Goal: Information Seeking & Learning: Learn about a topic

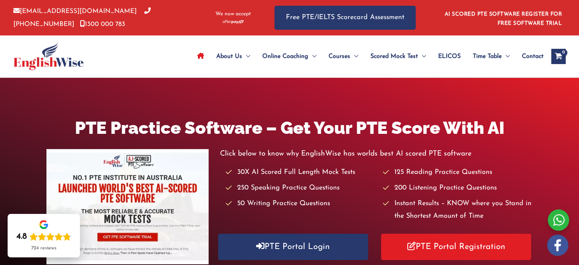
click at [61, 61] on img at bounding box center [48, 56] width 70 height 27
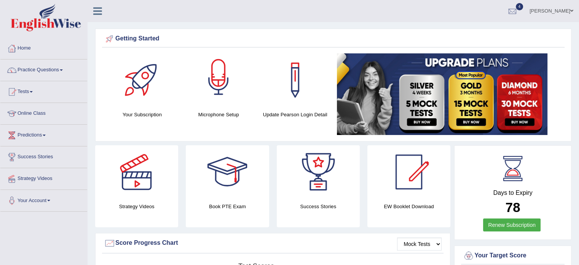
click at [224, 79] on div at bounding box center [218, 79] width 53 height 53
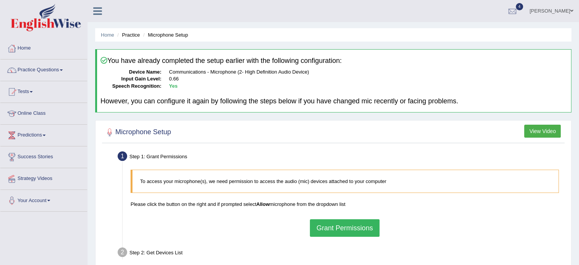
drag, startPoint x: 341, startPoint y: 221, endPoint x: 338, endPoint y: 226, distance: 6.0
click at [341, 227] on button "Grant Permissions" at bounding box center [344, 228] width 69 height 18
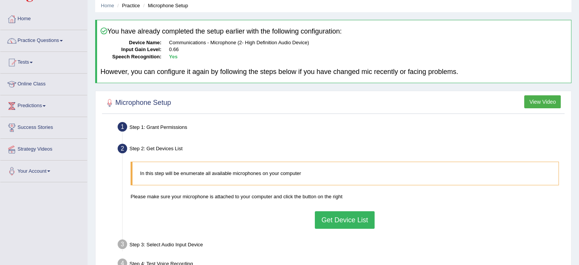
scroll to position [76, 0]
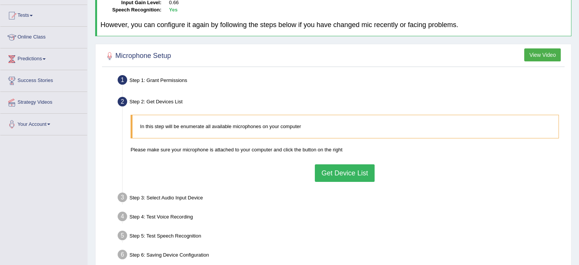
click at [341, 171] on button "Get Device List" at bounding box center [344, 173] width 59 height 18
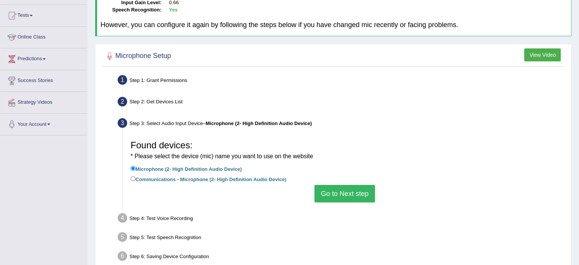
click at [347, 188] on button "Go to Next step" at bounding box center [344, 194] width 61 height 18
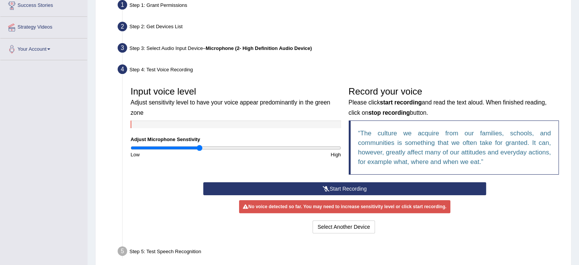
scroll to position [152, 0]
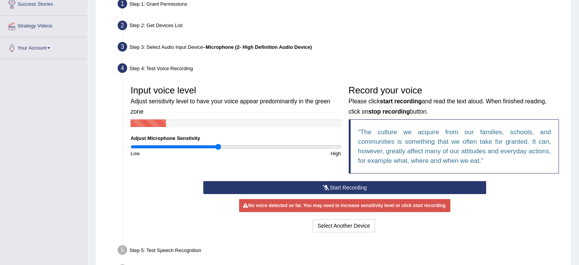
click at [217, 144] on input "range" at bounding box center [236, 146] width 210 height 6
click at [320, 186] on button "Start Recording" at bounding box center [344, 187] width 283 height 13
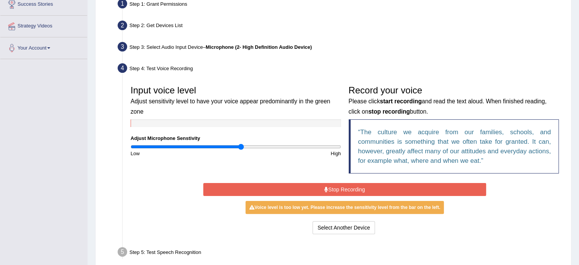
type input "1.06"
click at [241, 147] on input "range" at bounding box center [236, 146] width 210 height 6
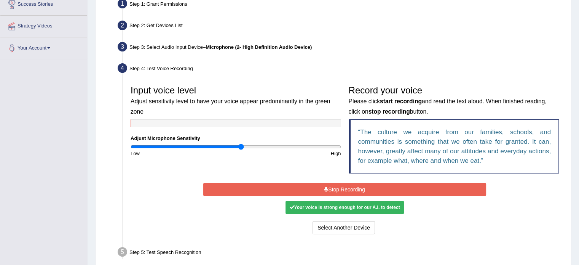
click at [293, 187] on button "Stop Recording" at bounding box center [344, 189] width 283 height 13
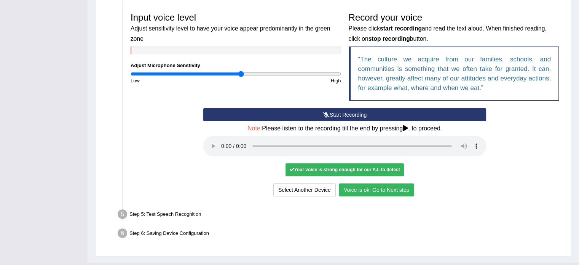
scroll to position [241, 0]
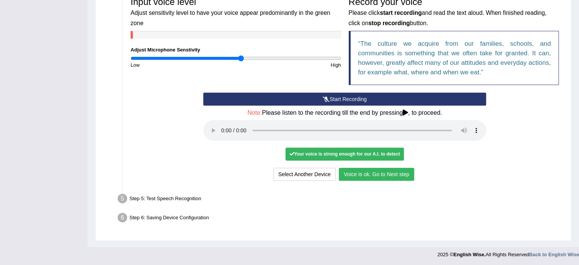
click at [377, 175] on button "Voice is ok. Go to Next step" at bounding box center [376, 173] width 75 height 13
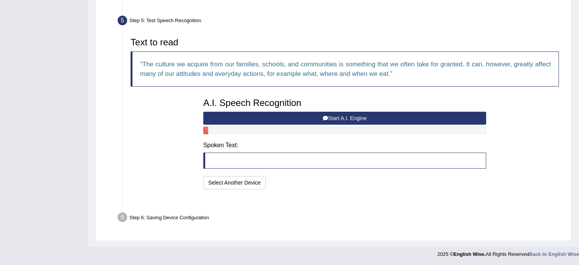
scroll to position [210, 0]
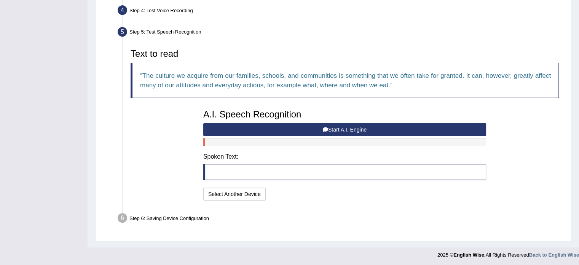
click at [323, 129] on icon at bounding box center [325, 129] width 5 height 5
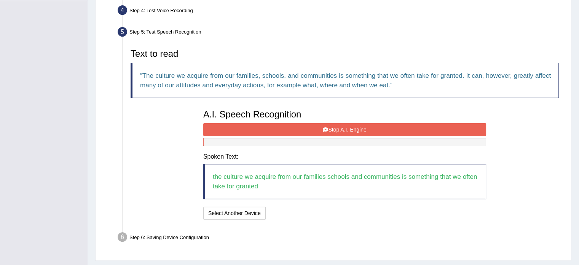
click at [364, 124] on button "Stop A.I. Engine" at bounding box center [344, 129] width 283 height 13
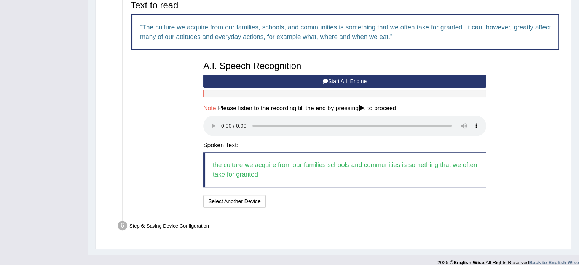
scroll to position [266, 0]
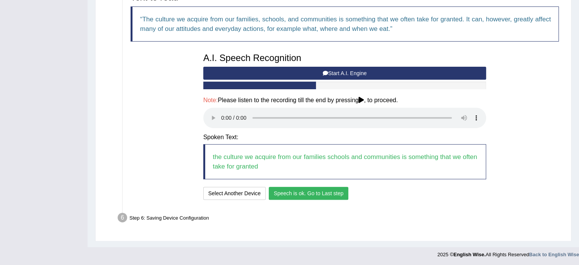
click at [315, 195] on button "Speech is ok. Go to Last step" at bounding box center [309, 192] width 80 height 13
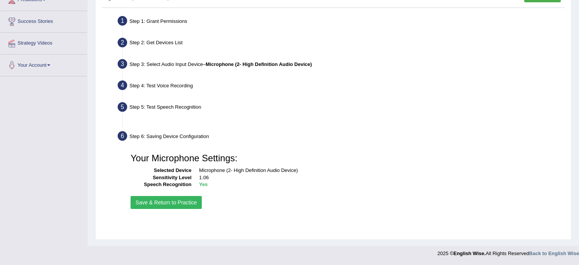
scroll to position [135, 0]
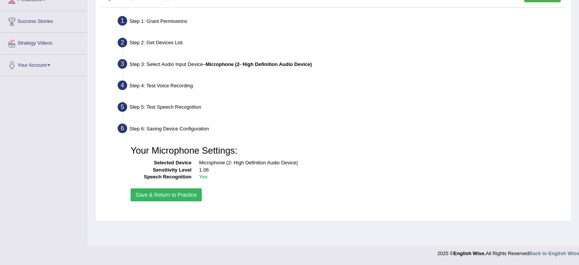
click at [159, 191] on button "Save & Return to Practice" at bounding box center [166, 194] width 71 height 13
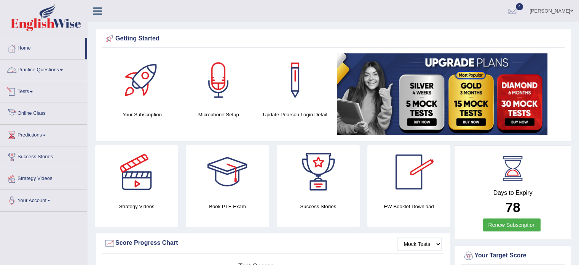
click at [26, 69] on link "Practice Questions" at bounding box center [43, 68] width 87 height 19
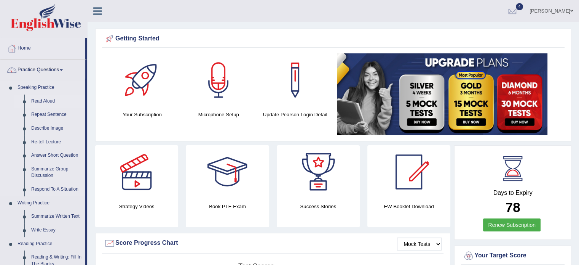
click at [45, 101] on link "Read Aloud" at bounding box center [56, 101] width 57 height 14
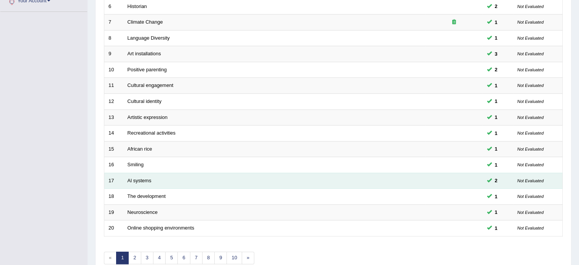
scroll to position [237, 0]
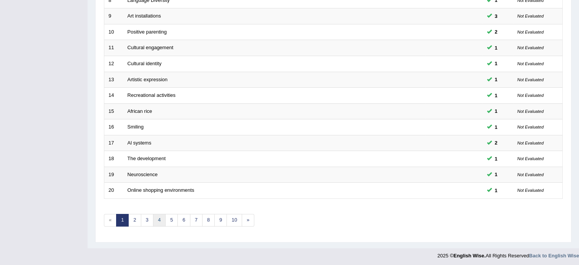
click at [158, 220] on link "4" at bounding box center [159, 220] width 13 height 13
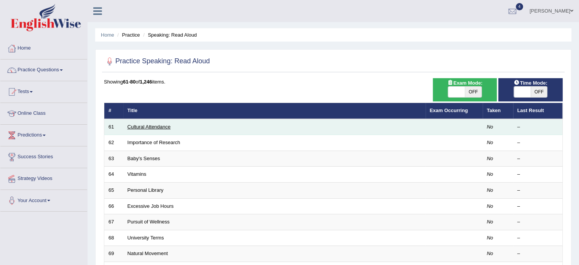
click at [158, 126] on link "Cultural Attendance" at bounding box center [148, 127] width 43 height 6
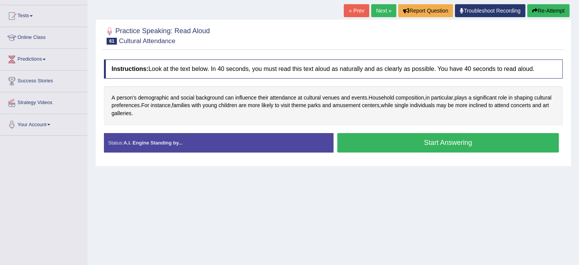
scroll to position [76, 0]
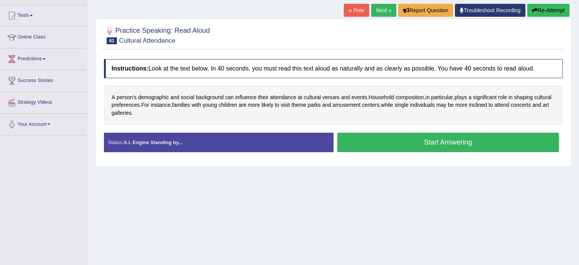
click at [466, 144] on button "Start Answering" at bounding box center [448, 141] width 222 height 19
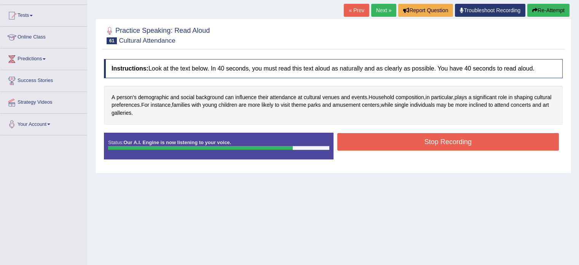
click at [479, 146] on button "Stop Recording" at bounding box center [448, 142] width 222 height 18
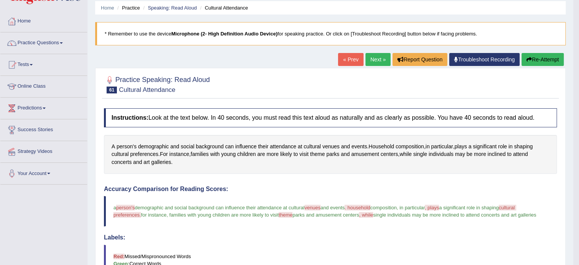
scroll to position [0, 0]
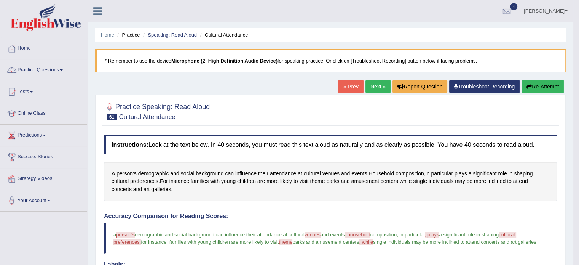
click at [368, 85] on link "Next »" at bounding box center [377, 86] width 25 height 13
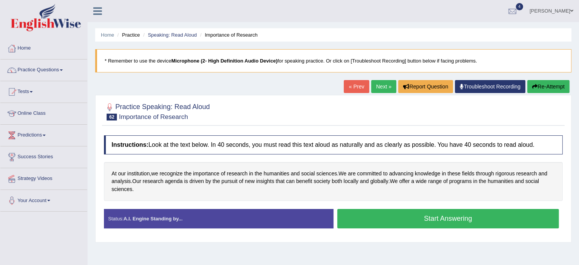
click at [396, 217] on button "Start Answering" at bounding box center [448, 218] width 222 height 19
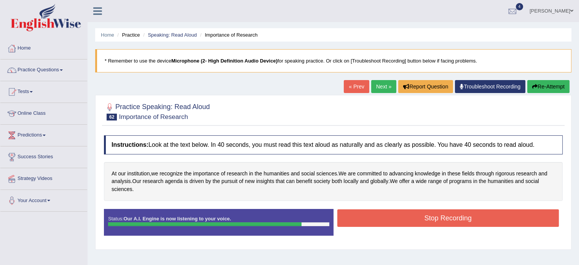
click at [435, 214] on button "Stop Recording" at bounding box center [448, 218] width 222 height 18
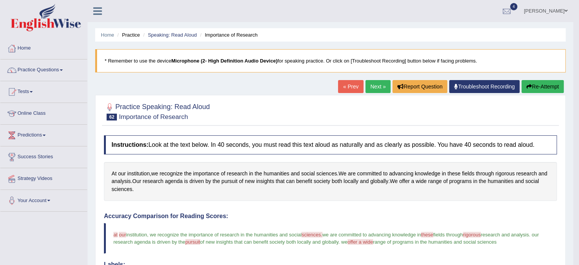
click at [374, 86] on link "Next »" at bounding box center [377, 86] width 25 height 13
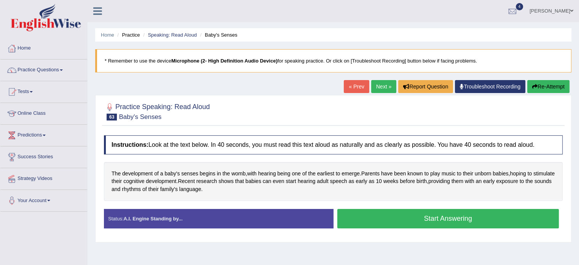
click at [450, 216] on button "Start Answering" at bounding box center [448, 218] width 222 height 19
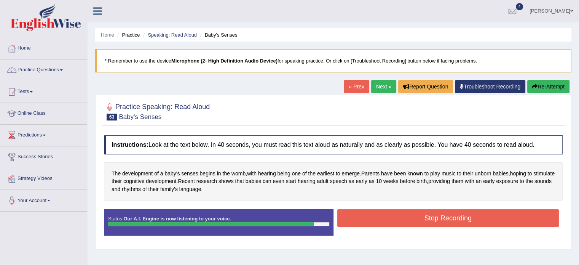
click at [428, 223] on button "Stop Recording" at bounding box center [448, 218] width 222 height 18
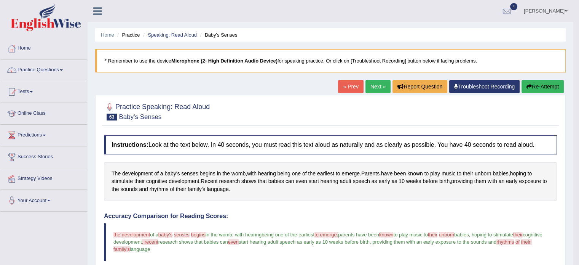
click at [372, 86] on link "Next »" at bounding box center [377, 86] width 25 height 13
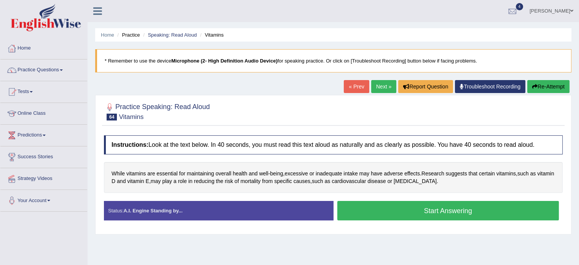
click at [458, 201] on button "Start Answering" at bounding box center [448, 210] width 222 height 19
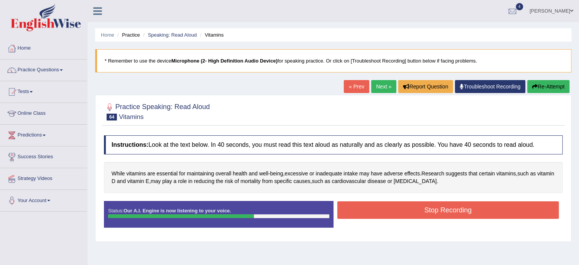
click at [441, 210] on button "Stop Recording" at bounding box center [448, 210] width 222 height 18
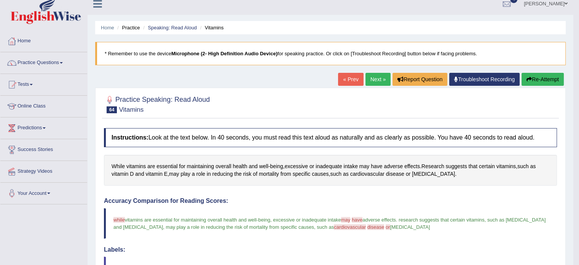
scroll to position [4, 0]
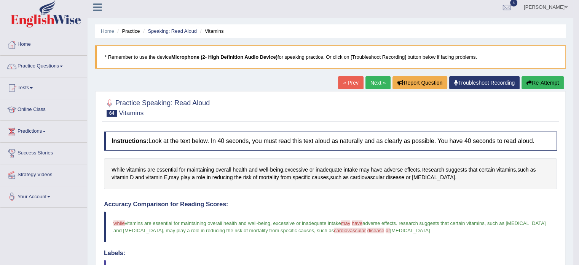
click at [370, 82] on link "Next »" at bounding box center [377, 82] width 25 height 13
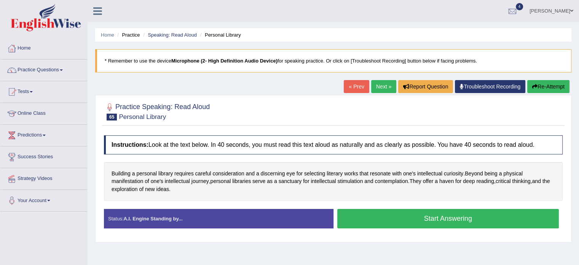
click at [462, 220] on button "Start Answering" at bounding box center [448, 218] width 222 height 19
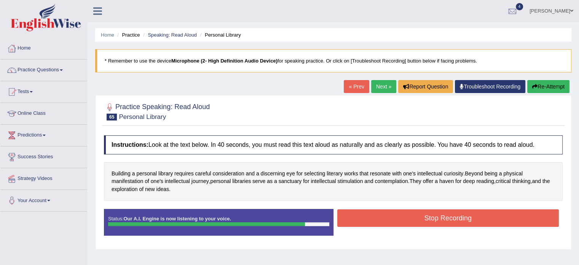
click at [489, 216] on button "Stop Recording" at bounding box center [448, 218] width 222 height 18
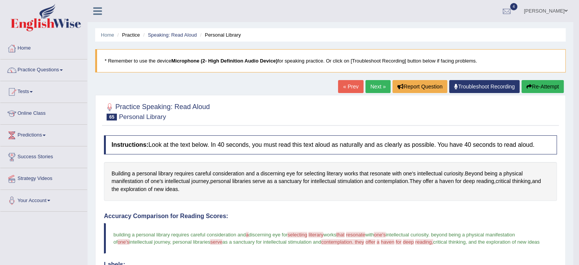
click at [377, 85] on link "Next »" at bounding box center [377, 86] width 25 height 13
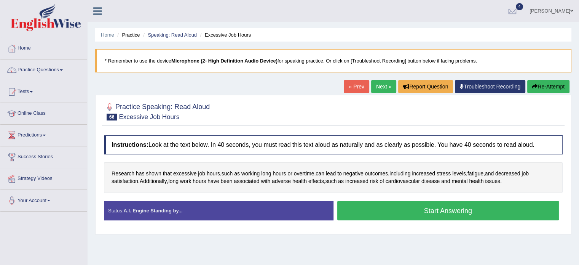
click at [433, 212] on button "Start Answering" at bounding box center [448, 210] width 222 height 19
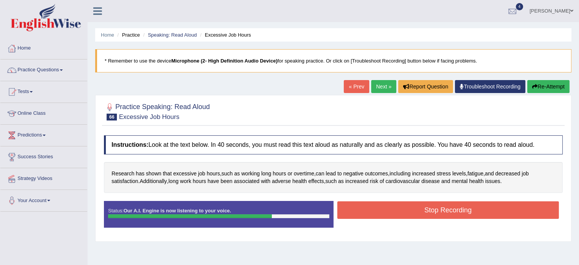
click at [498, 206] on button "Stop Recording" at bounding box center [448, 210] width 222 height 18
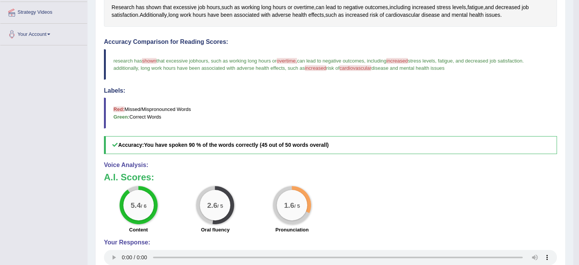
scroll to position [190, 0]
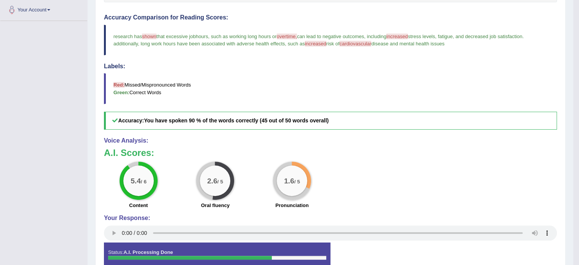
click at [294, 180] on small "/ 5" at bounding box center [297, 181] width 6 height 6
click at [300, 174] on div "1.6 / 5" at bounding box center [292, 180] width 30 height 30
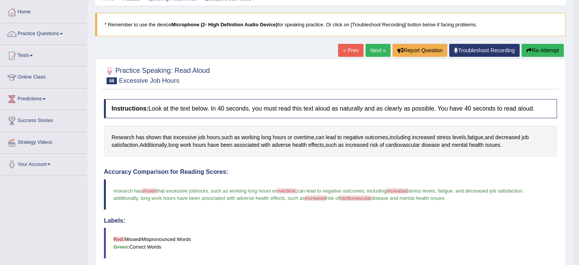
scroll to position [0, 0]
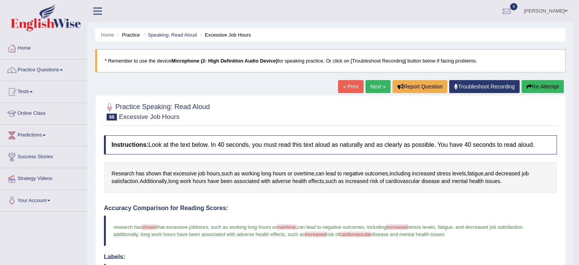
click at [370, 85] on link "Next »" at bounding box center [377, 86] width 25 height 13
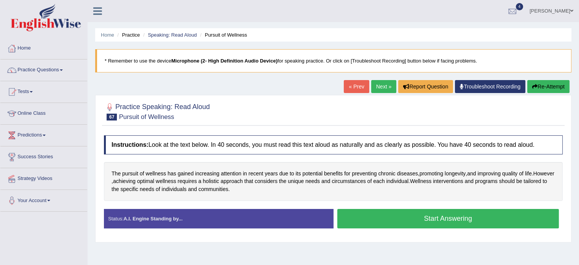
click at [404, 212] on button "Start Answering" at bounding box center [448, 218] width 222 height 19
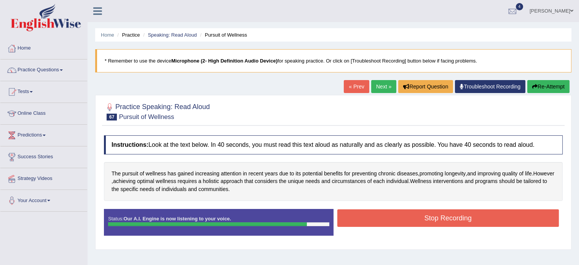
click at [404, 216] on button "Stop Recording" at bounding box center [448, 218] width 222 height 18
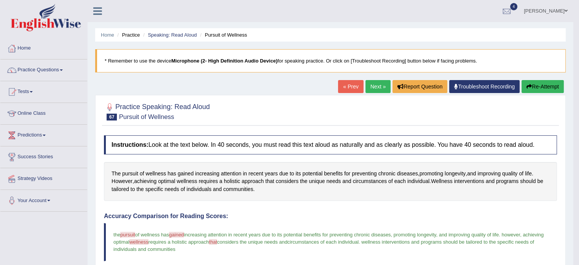
click at [370, 90] on link "Next »" at bounding box center [377, 86] width 25 height 13
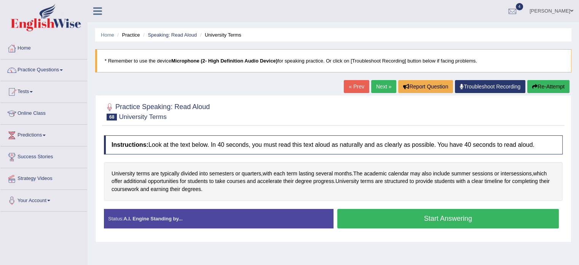
click at [449, 218] on button "Start Answering" at bounding box center [448, 218] width 222 height 19
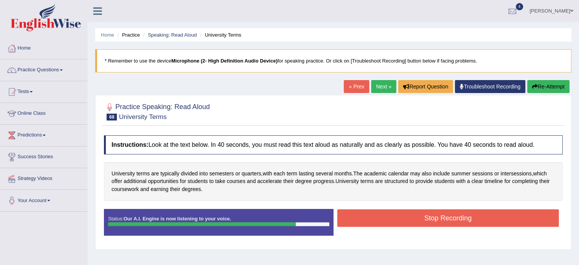
click at [456, 214] on button "Stop Recording" at bounding box center [448, 218] width 222 height 18
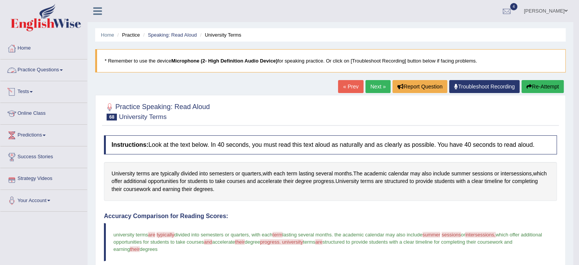
click at [37, 67] on link "Practice Questions" at bounding box center [43, 68] width 87 height 19
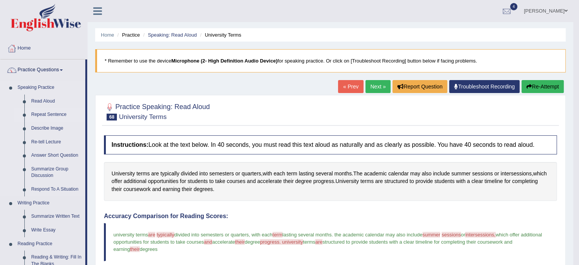
click at [44, 115] on link "Repeat Sentence" at bounding box center [56, 115] width 57 height 14
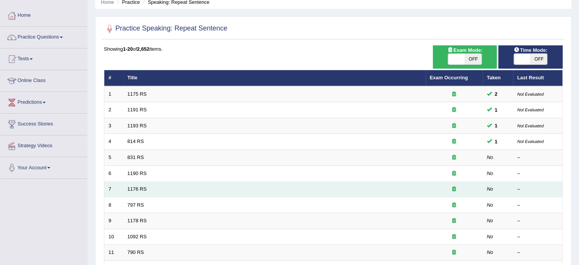
scroll to position [76, 0]
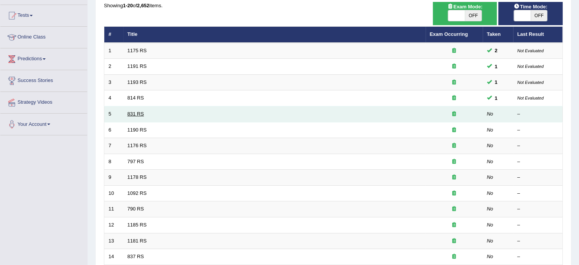
click at [137, 111] on link "831 RS" at bounding box center [135, 114] width 16 height 6
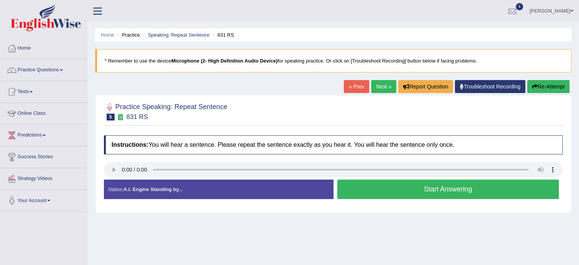
click at [403, 189] on button "Start Answering" at bounding box center [448, 188] width 222 height 19
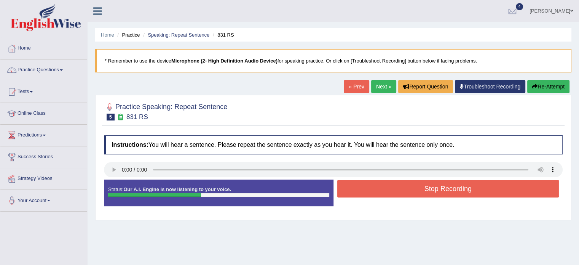
click at [410, 191] on button "Stop Recording" at bounding box center [448, 189] width 222 height 18
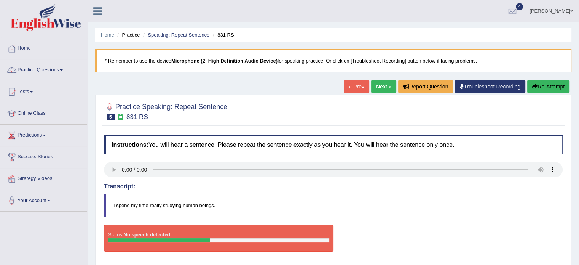
click at [405, 221] on div "Instructions: You will hear a sentence. Please repeat the sentence exactly as y…" at bounding box center [333, 196] width 462 height 130
click at [547, 87] on button "Re-Attempt" at bounding box center [548, 86] width 42 height 13
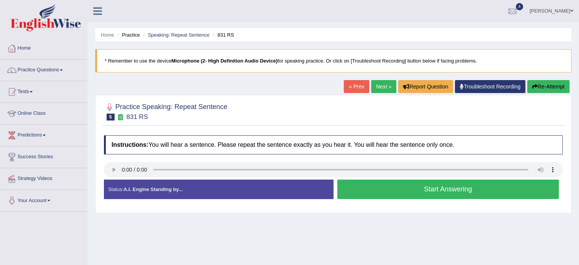
click at [449, 185] on button "Start Answering" at bounding box center [448, 188] width 222 height 19
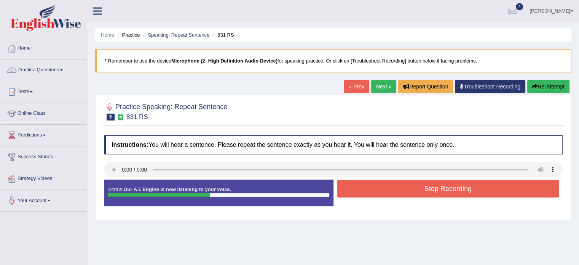
click at [449, 194] on button "Stop Recording" at bounding box center [448, 189] width 222 height 18
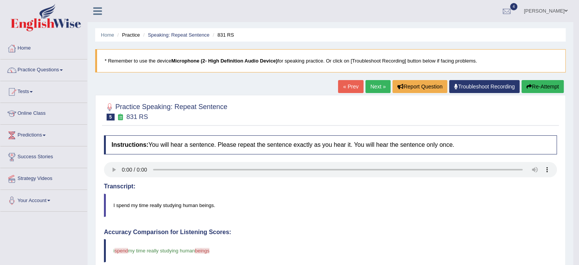
click at [374, 84] on link "Next »" at bounding box center [377, 86] width 25 height 13
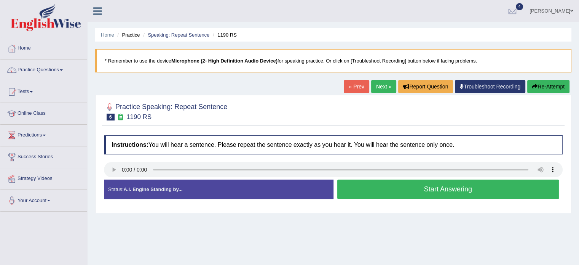
click at [469, 189] on button "Start Answering" at bounding box center [448, 188] width 222 height 19
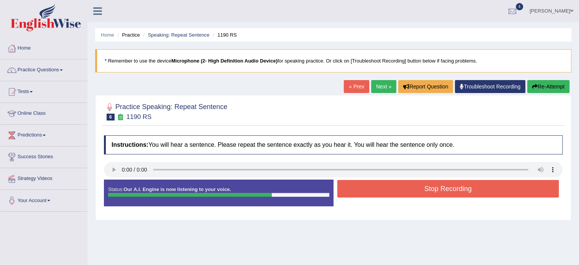
click at [469, 187] on button "Stop Recording" at bounding box center [448, 189] width 222 height 18
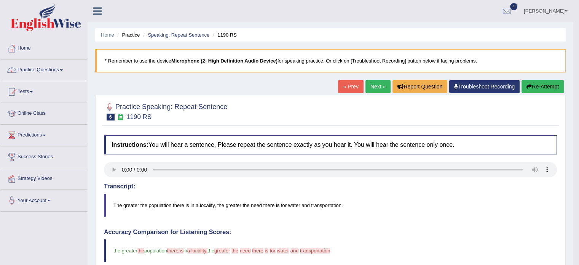
click at [375, 84] on link "Next »" at bounding box center [377, 86] width 25 height 13
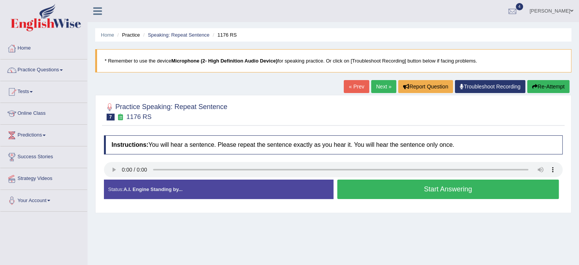
click at [424, 188] on button "Start Answering" at bounding box center [448, 188] width 222 height 19
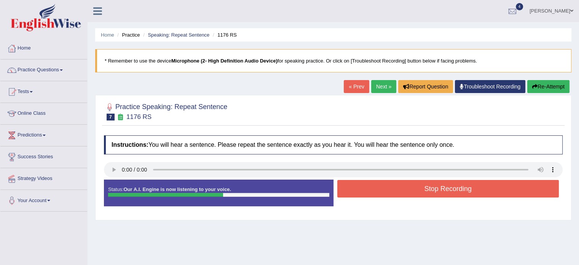
click at [504, 195] on button "Stop Recording" at bounding box center [448, 189] width 222 height 18
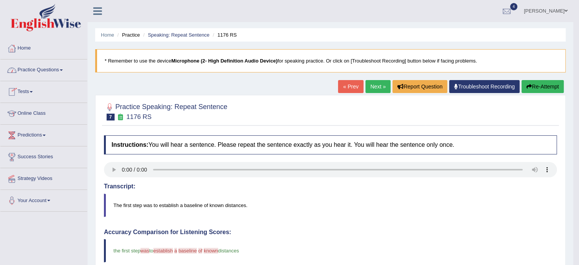
click at [52, 65] on link "Practice Questions" at bounding box center [43, 68] width 87 height 19
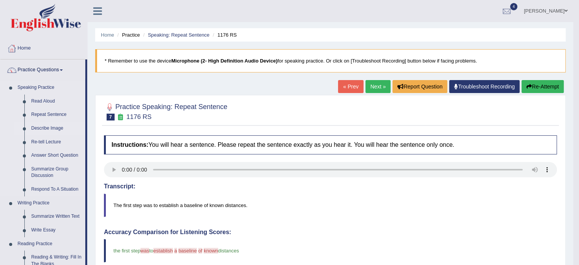
click at [41, 127] on link "Describe Image" at bounding box center [56, 128] width 57 height 14
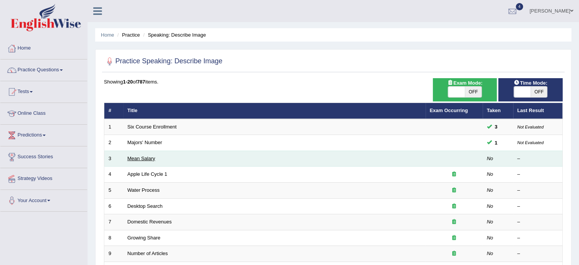
click at [132, 156] on link "Mean Salary" at bounding box center [141, 158] width 28 height 6
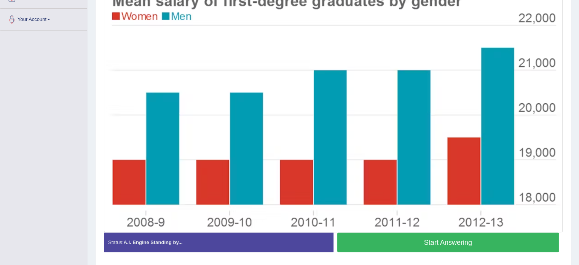
scroll to position [167, 0]
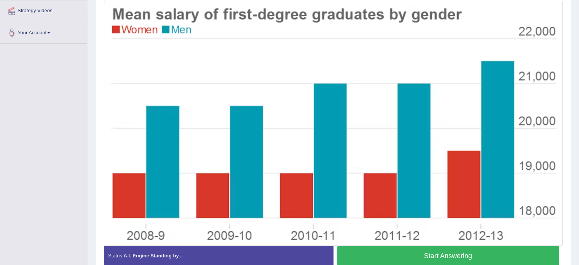
click at [409, 251] on button "Start Answering" at bounding box center [448, 254] width 222 height 19
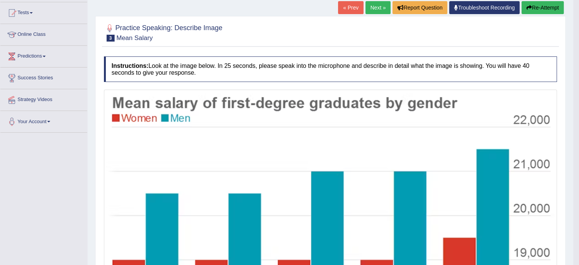
scroll to position [53, 0]
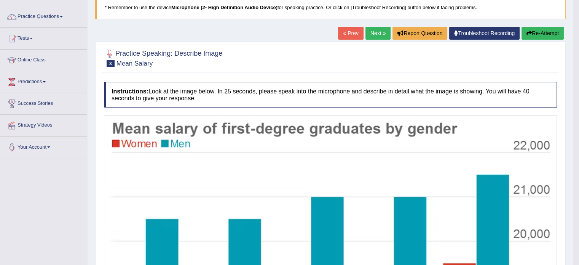
click at [544, 33] on button "Re-Attempt" at bounding box center [542, 33] width 42 height 13
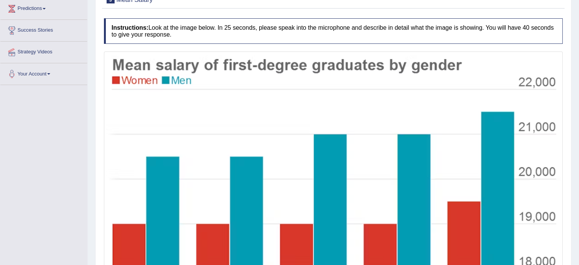
scroll to position [167, 0]
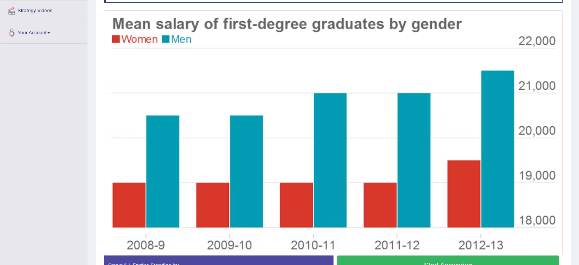
click at [396, 256] on button "Start Answering" at bounding box center [448, 264] width 222 height 19
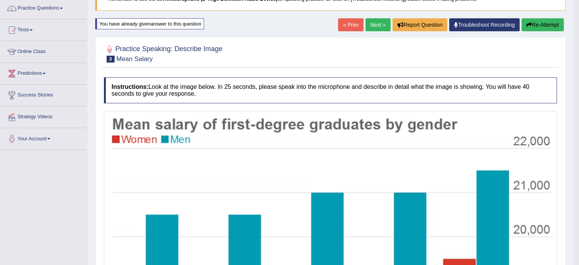
scroll to position [15, 0]
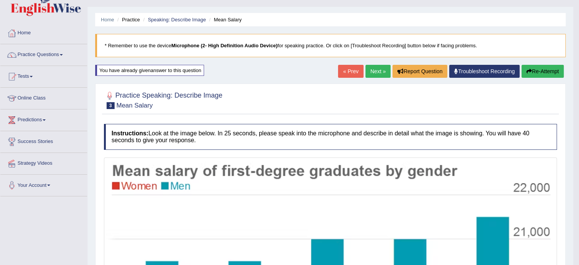
click at [378, 70] on link "Next »" at bounding box center [377, 71] width 25 height 13
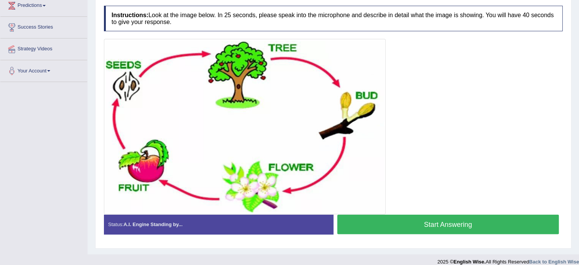
scroll to position [137, 0]
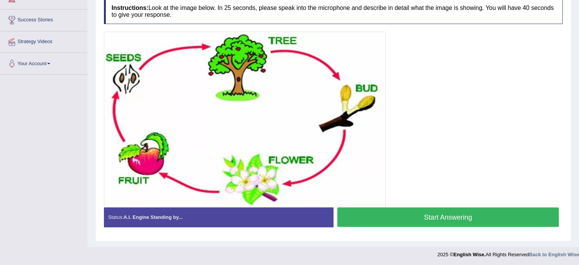
click at [446, 214] on button "Start Answering" at bounding box center [448, 216] width 222 height 19
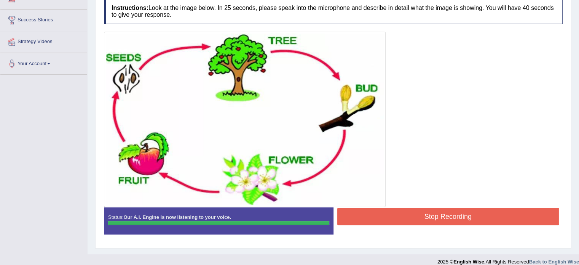
click at [441, 210] on button "Stop Recording" at bounding box center [448, 216] width 222 height 18
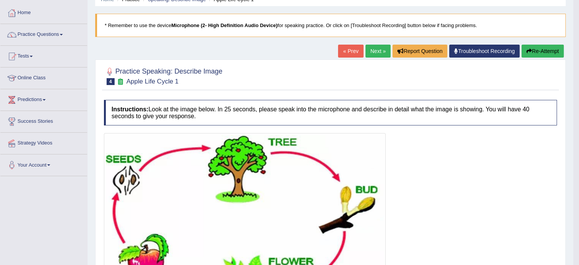
scroll to position [22, 0]
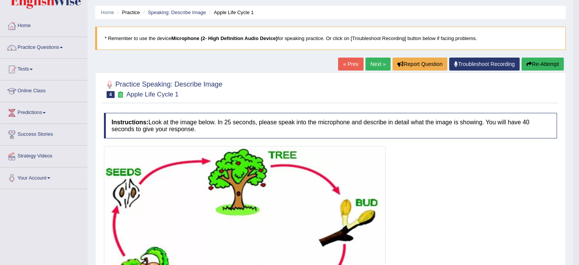
click at [370, 62] on link "Next »" at bounding box center [377, 63] width 25 height 13
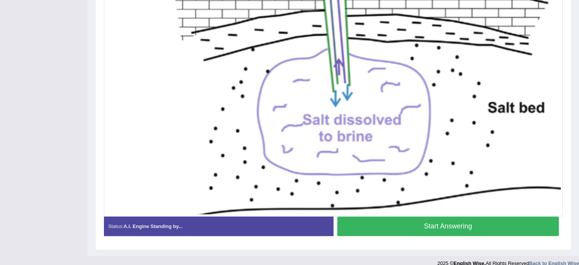
scroll to position [272, 0]
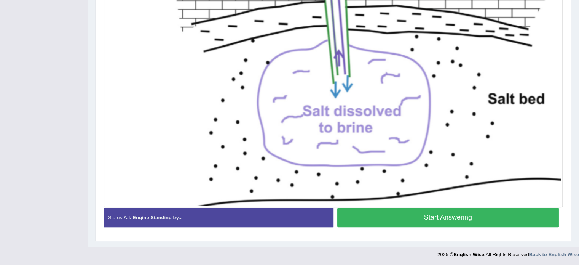
click at [403, 214] on button "Start Answering" at bounding box center [448, 216] width 222 height 19
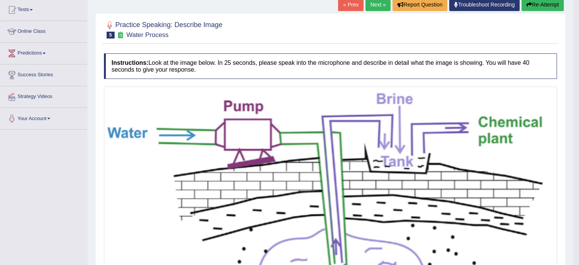
scroll to position [44, 0]
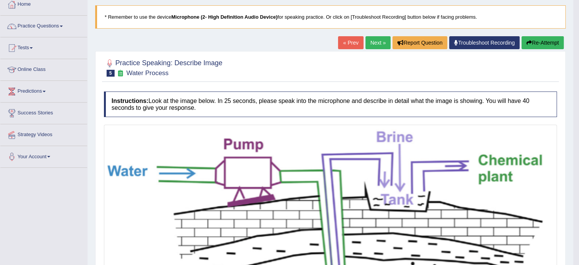
click at [373, 43] on link "Next »" at bounding box center [377, 42] width 25 height 13
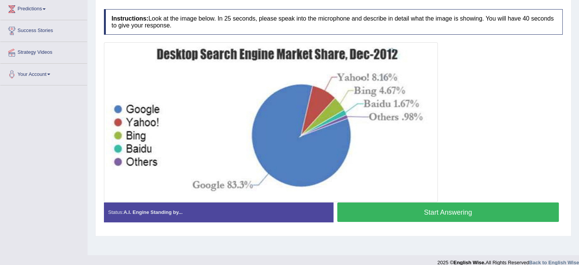
scroll to position [135, 0]
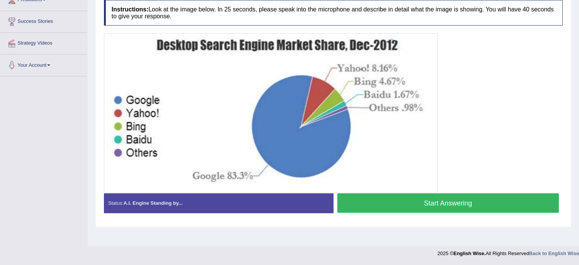
click at [438, 203] on button "Start Answering" at bounding box center [448, 202] width 222 height 19
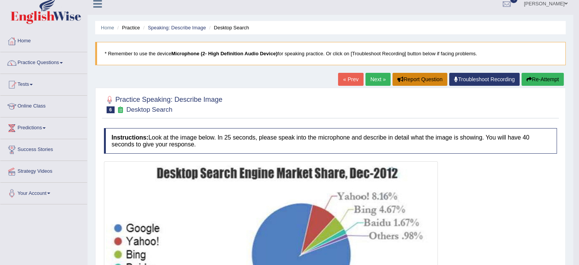
scroll to position [0, 0]
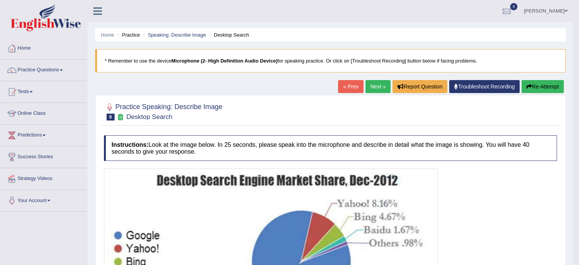
click at [372, 88] on link "Next »" at bounding box center [377, 86] width 25 height 13
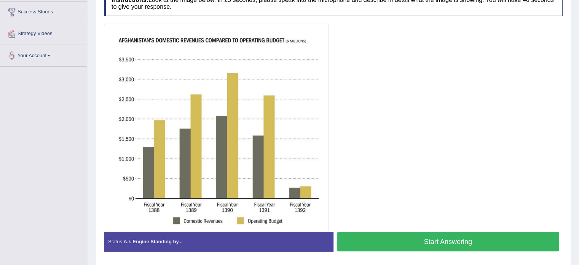
scroll to position [152, 0]
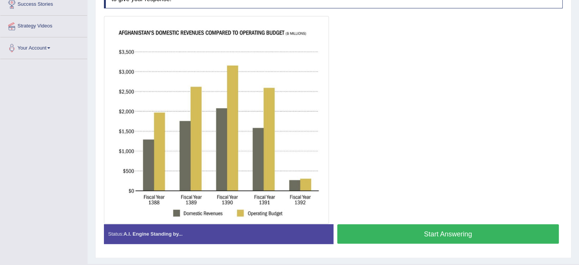
click at [427, 230] on button "Start Answering" at bounding box center [448, 233] width 222 height 19
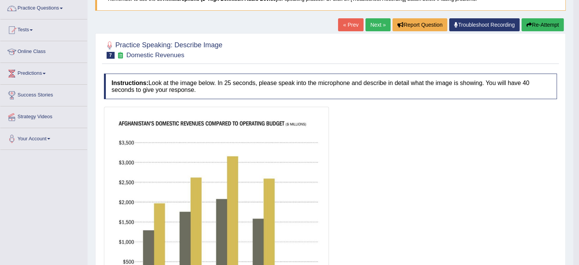
scroll to position [0, 0]
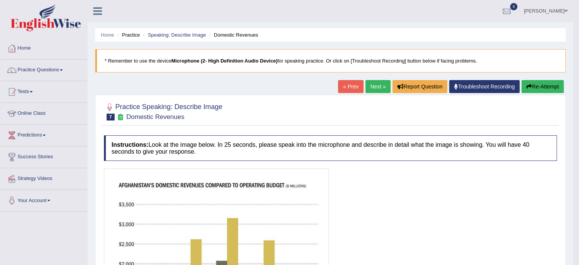
click at [545, 88] on button "Re-Attempt" at bounding box center [542, 86] width 42 height 13
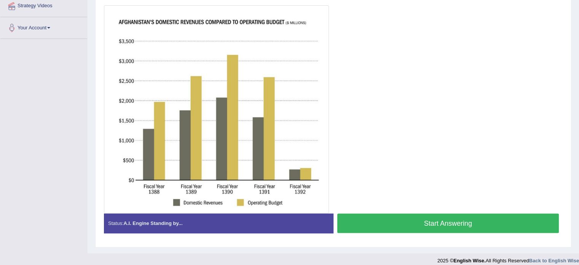
scroll to position [178, 0]
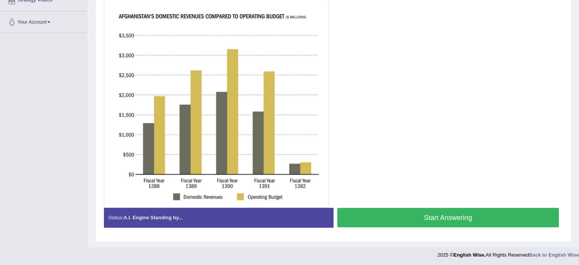
click at [425, 213] on button "Start Answering" at bounding box center [448, 216] width 222 height 19
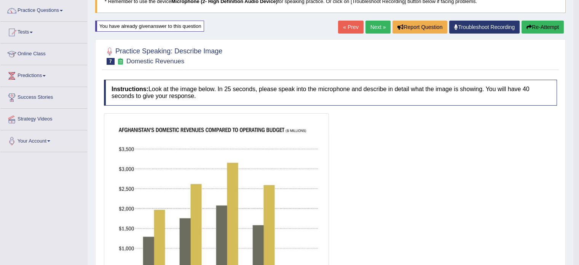
scroll to position [58, 0]
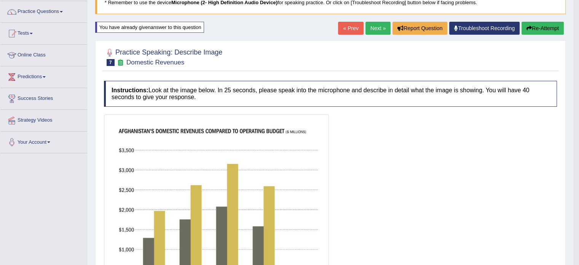
click at [540, 27] on button "Re-Attempt" at bounding box center [542, 28] width 42 height 13
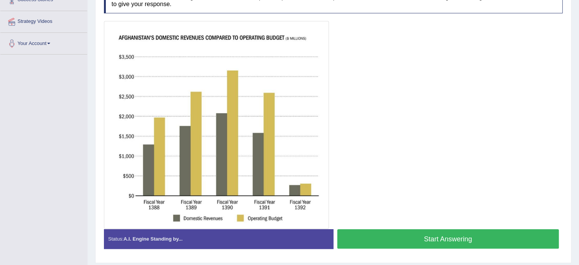
scroll to position [178, 0]
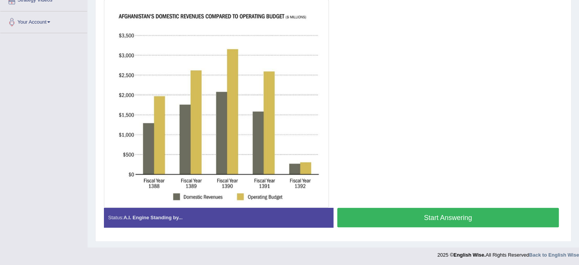
drag, startPoint x: 378, startPoint y: 210, endPoint x: 379, endPoint y: 205, distance: 5.4
click at [379, 210] on button "Start Answering" at bounding box center [448, 216] width 222 height 19
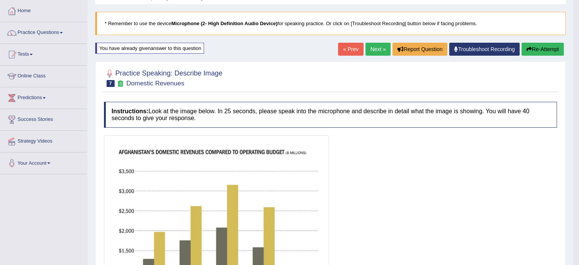
scroll to position [0, 0]
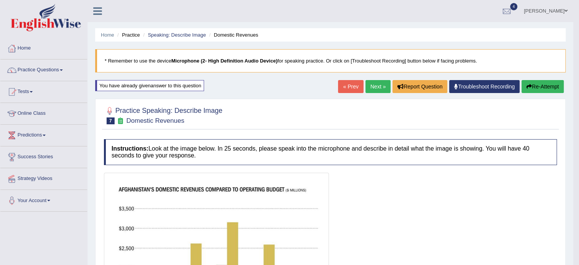
click at [375, 81] on link "Next »" at bounding box center [377, 86] width 25 height 13
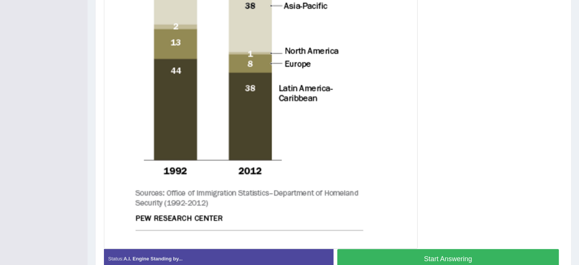
scroll to position [343, 0]
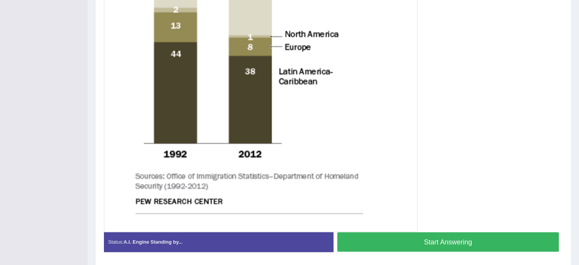
click at [469, 239] on button "Start Answering" at bounding box center [448, 241] width 222 height 19
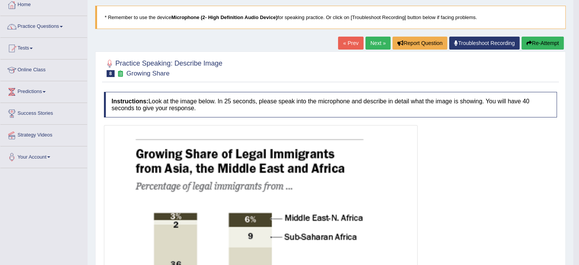
scroll to position [0, 0]
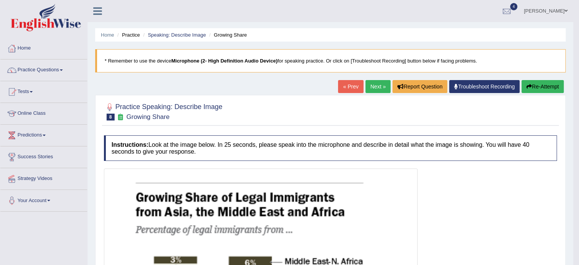
click at [375, 86] on link "Next »" at bounding box center [377, 86] width 25 height 13
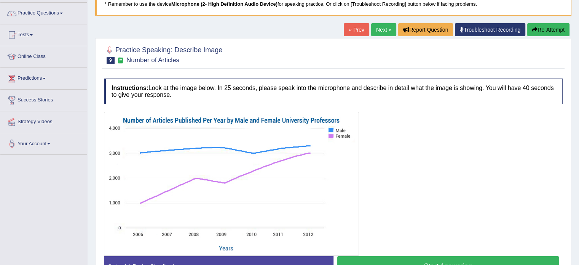
scroll to position [114, 0]
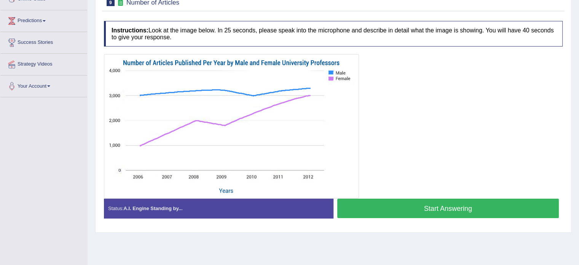
click at [411, 212] on button "Start Answering" at bounding box center [448, 207] width 222 height 19
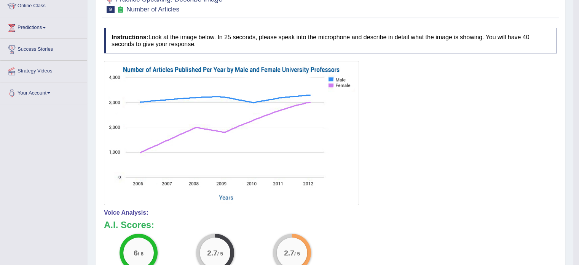
scroll to position [76, 0]
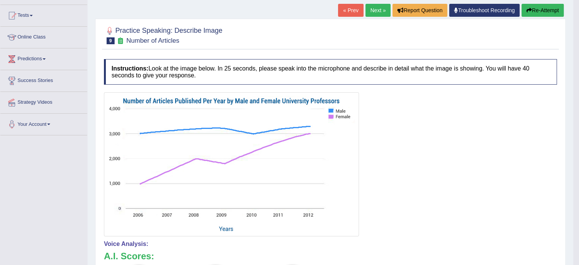
click at [374, 9] on link "Next »" at bounding box center [377, 10] width 25 height 13
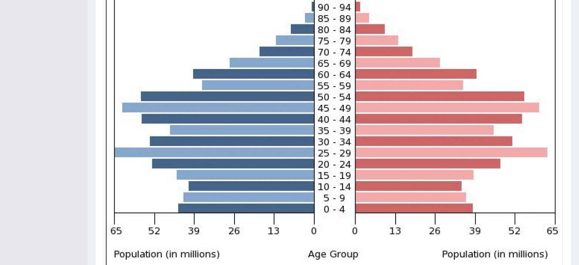
scroll to position [284, 0]
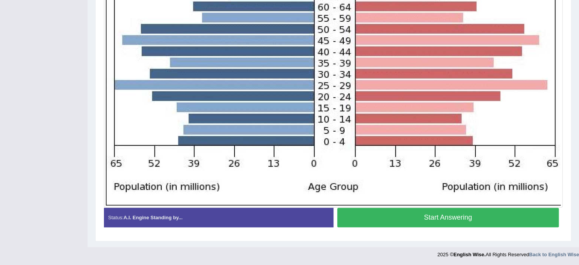
click at [403, 217] on button "Start Answering" at bounding box center [448, 216] width 222 height 19
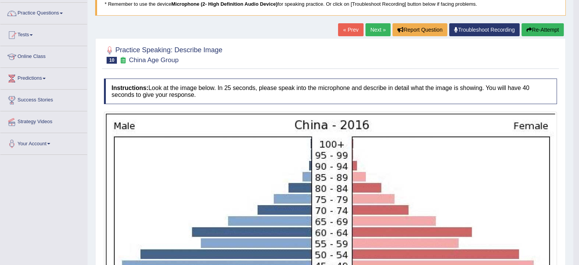
scroll to position [55, 0]
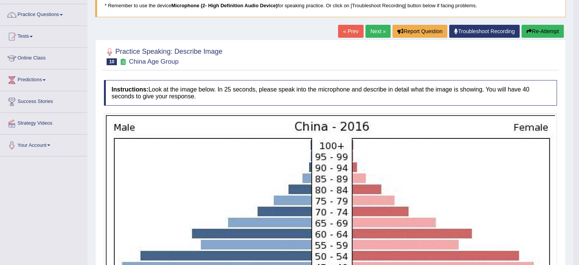
click at [543, 32] on button "Re-Attempt" at bounding box center [542, 31] width 42 height 13
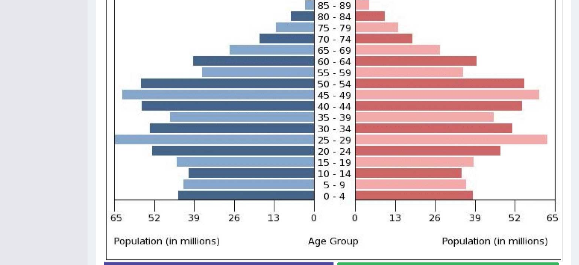
scroll to position [290, 0]
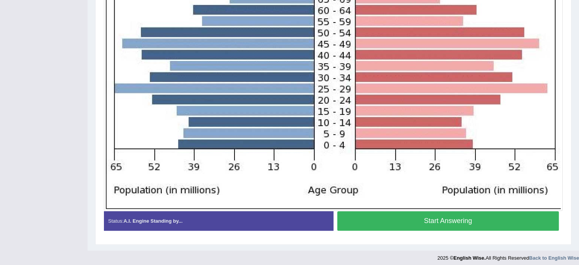
click at [413, 218] on button "Start Answering" at bounding box center [448, 220] width 222 height 19
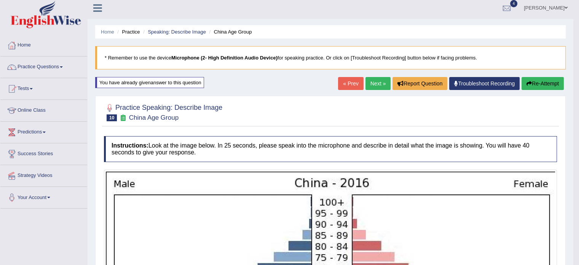
scroll to position [0, 0]
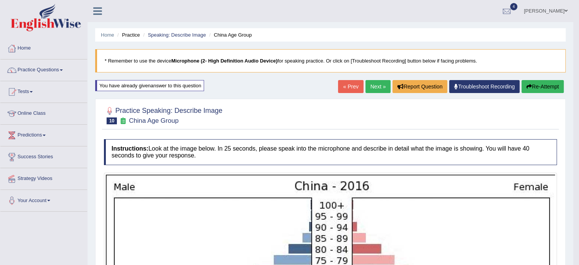
click at [376, 90] on link "Next »" at bounding box center [377, 86] width 25 height 13
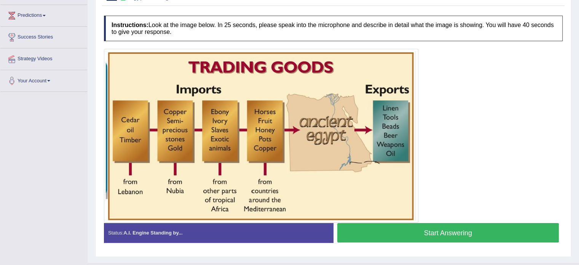
scroll to position [135, 0]
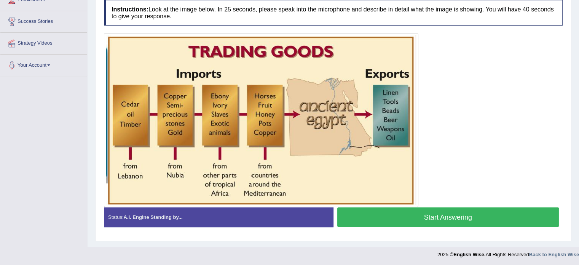
click at [430, 214] on button "Start Answering" at bounding box center [448, 216] width 222 height 19
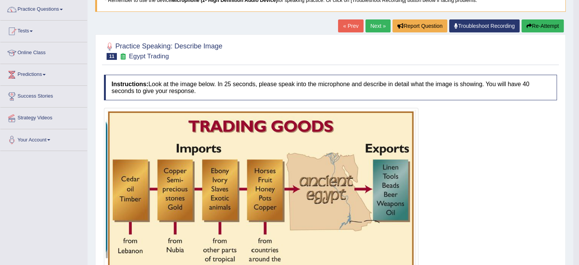
scroll to position [59, 0]
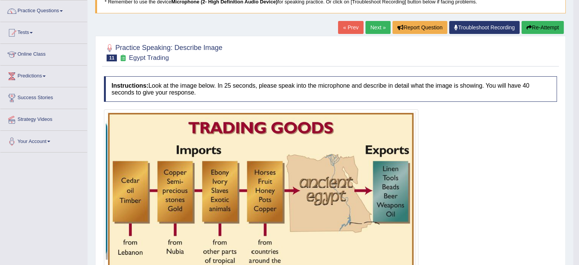
click at [379, 27] on link "Next »" at bounding box center [377, 27] width 25 height 13
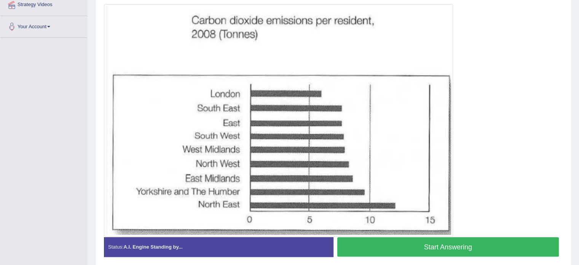
scroll to position [190, 0]
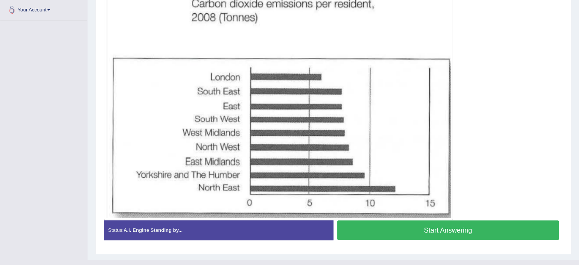
click at [459, 236] on button "Start Answering" at bounding box center [448, 229] width 222 height 19
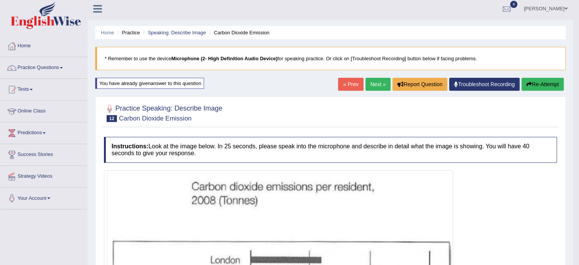
scroll to position [0, 0]
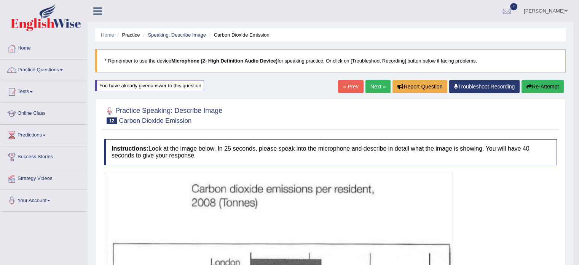
click at [549, 82] on button "Re-Attempt" at bounding box center [542, 86] width 42 height 13
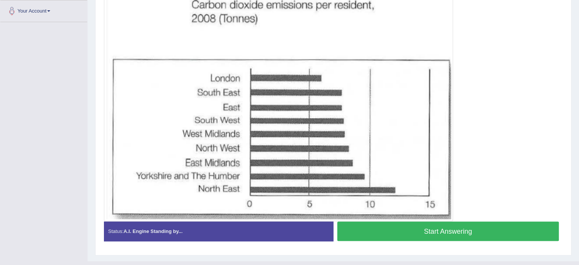
scroll to position [190, 0]
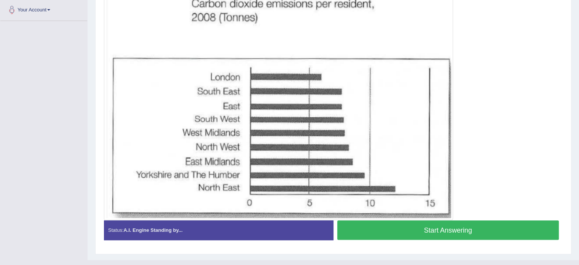
click at [475, 228] on button "Start Answering" at bounding box center [448, 229] width 222 height 19
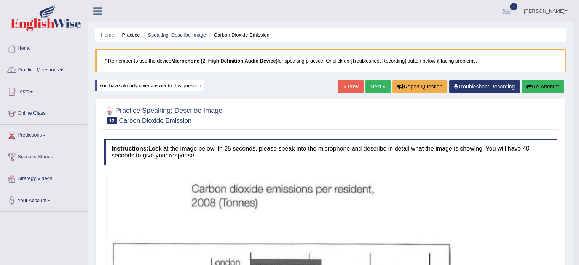
scroll to position [0, 0]
click at [373, 89] on link "Next »" at bounding box center [377, 86] width 25 height 13
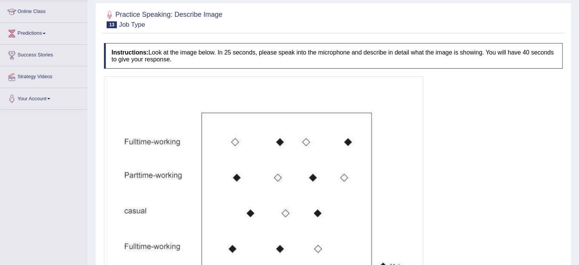
scroll to position [190, 0]
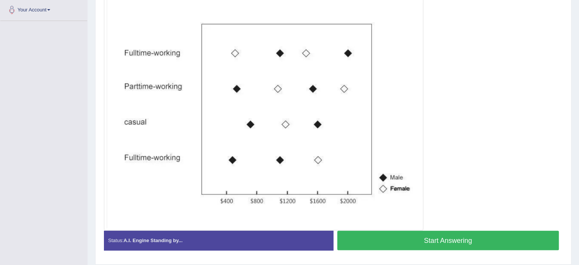
click at [456, 237] on button "Start Answering" at bounding box center [448, 239] width 222 height 19
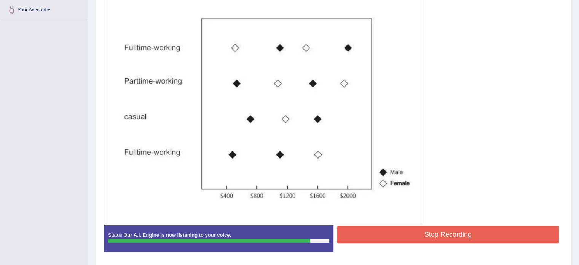
click at [418, 228] on button "Stop Recording" at bounding box center [448, 234] width 222 height 18
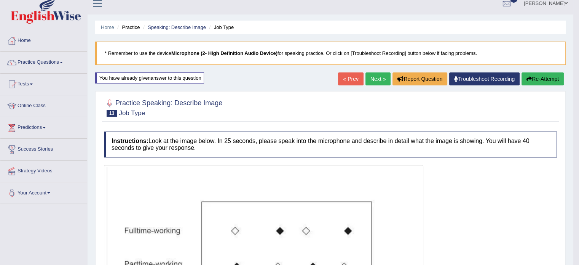
scroll to position [0, 0]
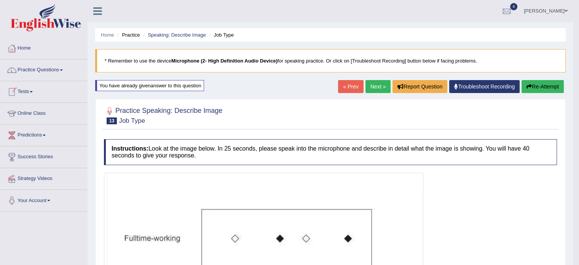
click at [34, 65] on link "Practice Questions" at bounding box center [43, 68] width 87 height 19
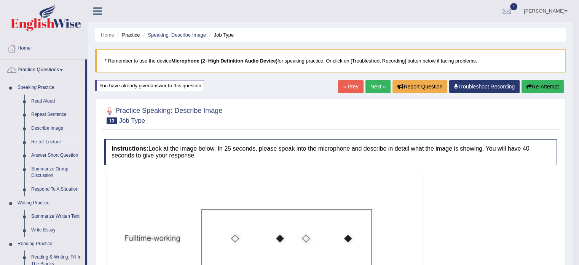
click at [43, 140] on link "Re-tell Lecture" at bounding box center [56, 142] width 57 height 14
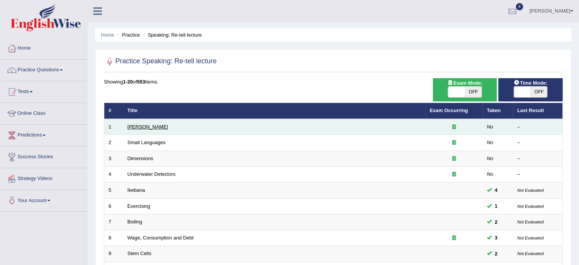
click at [133, 126] on link "[PERSON_NAME]" at bounding box center [147, 127] width 41 height 6
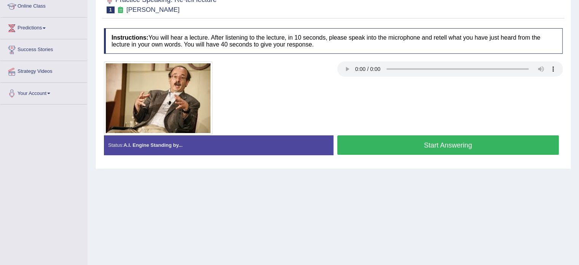
scroll to position [114, 0]
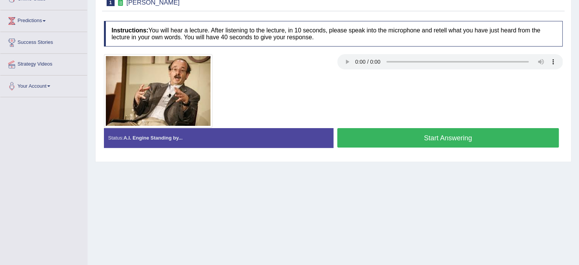
click at [445, 139] on button "Start Answering" at bounding box center [448, 137] width 222 height 19
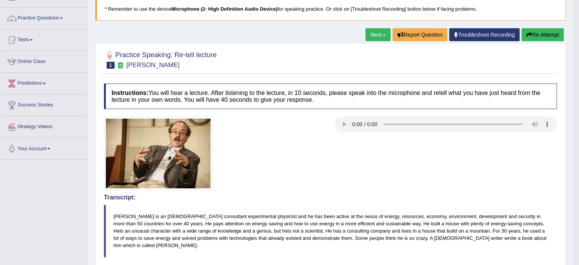
scroll to position [38, 0]
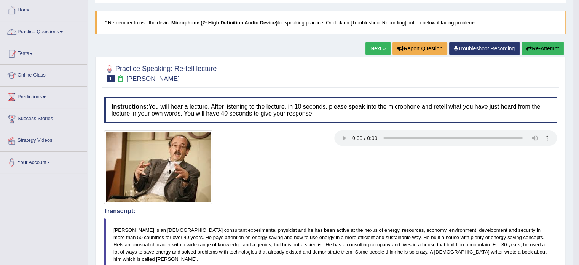
click at [379, 43] on link "Next »" at bounding box center [377, 48] width 25 height 13
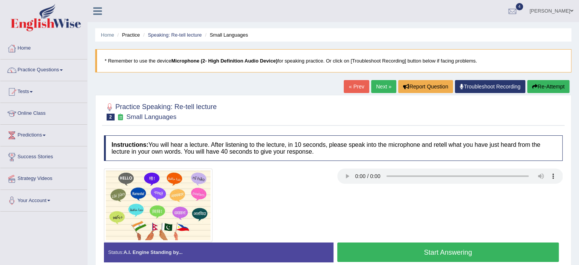
click at [413, 248] on button "Start Answering" at bounding box center [448, 251] width 222 height 19
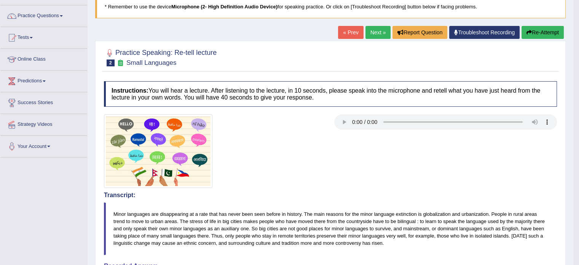
scroll to position [38, 0]
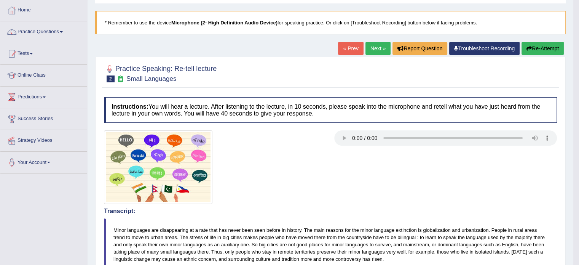
click at [547, 50] on button "Re-Attempt" at bounding box center [542, 48] width 42 height 13
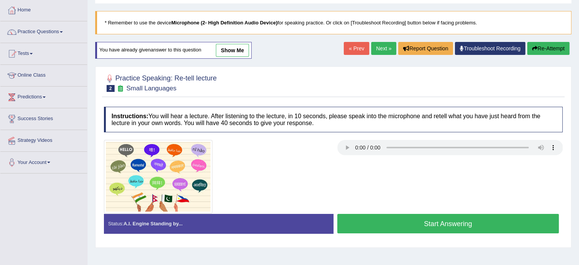
click at [403, 219] on button "Start Answering" at bounding box center [448, 223] width 222 height 19
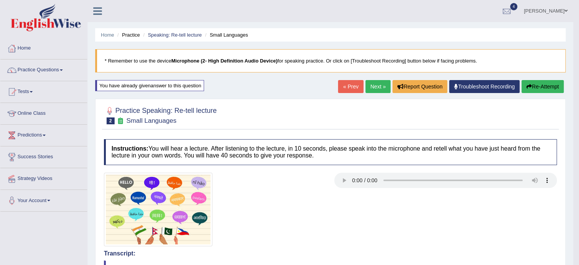
click at [378, 88] on link "Next »" at bounding box center [377, 86] width 25 height 13
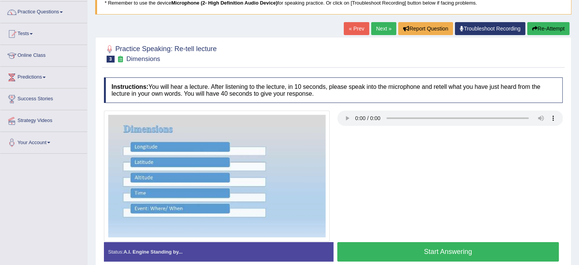
scroll to position [76, 0]
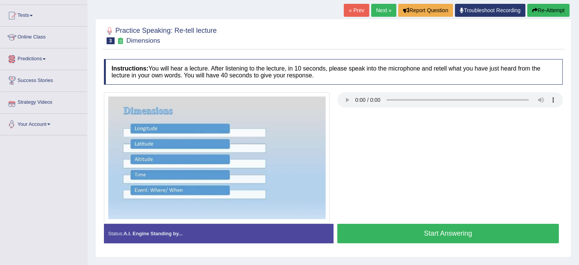
click at [424, 233] on button "Start Answering" at bounding box center [448, 232] width 222 height 19
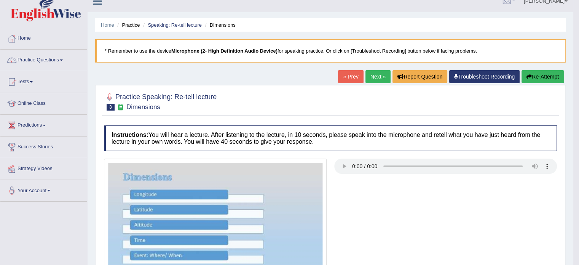
scroll to position [0, 0]
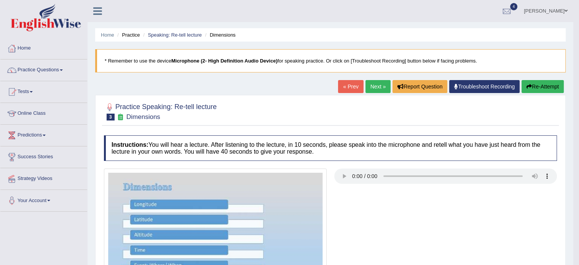
click at [373, 80] on link "Next »" at bounding box center [377, 86] width 25 height 13
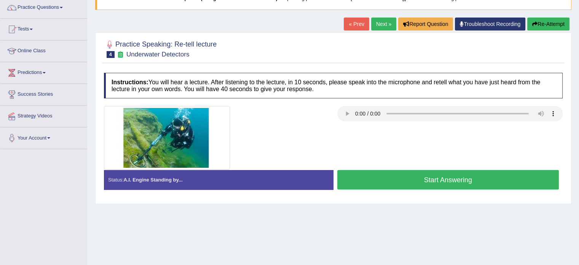
scroll to position [76, 0]
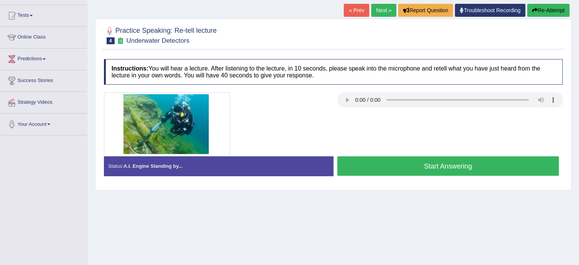
click at [425, 168] on button "Start Answering" at bounding box center [448, 165] width 222 height 19
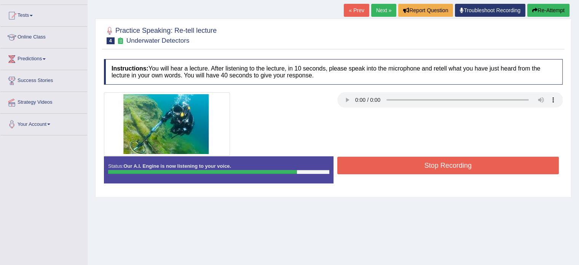
click at [425, 168] on button "Stop Recording" at bounding box center [448, 165] width 222 height 18
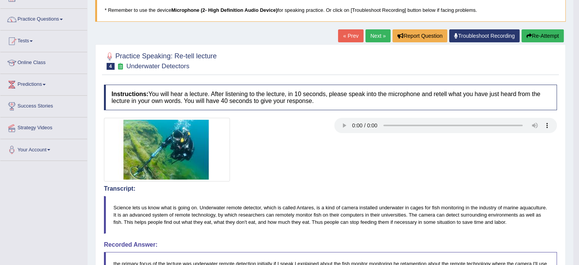
scroll to position [0, 0]
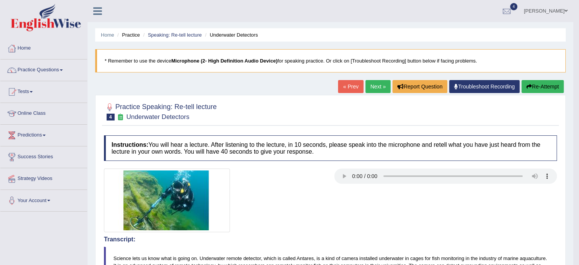
click at [373, 81] on link "Next »" at bounding box center [377, 86] width 25 height 13
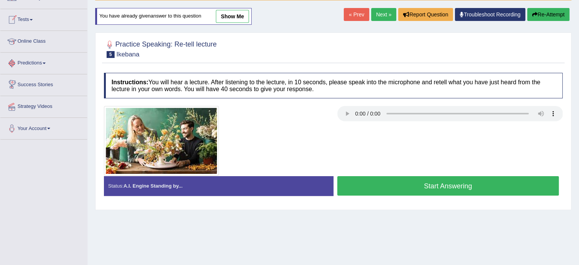
scroll to position [76, 0]
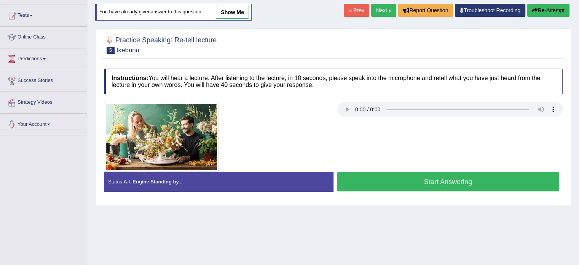
click at [441, 176] on button "Start Answering" at bounding box center [448, 181] width 222 height 19
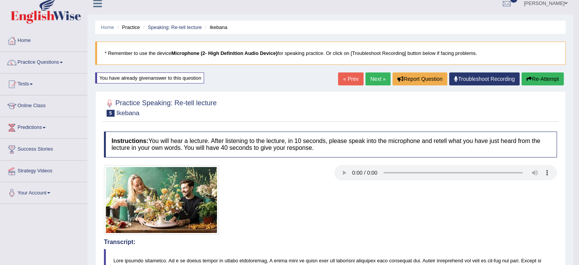
scroll to position [0, 0]
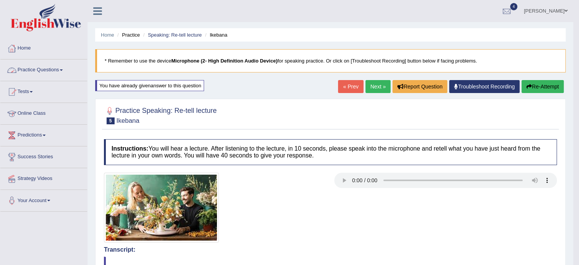
click at [47, 65] on link "Practice Questions" at bounding box center [43, 68] width 87 height 19
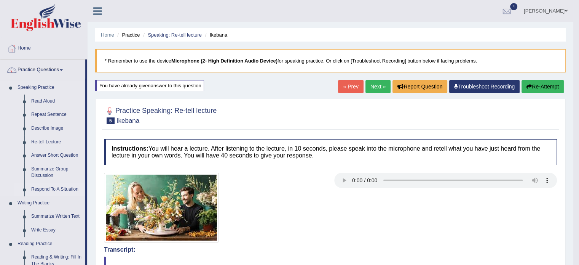
click at [55, 187] on link "Respond To A Situation" at bounding box center [56, 189] width 57 height 14
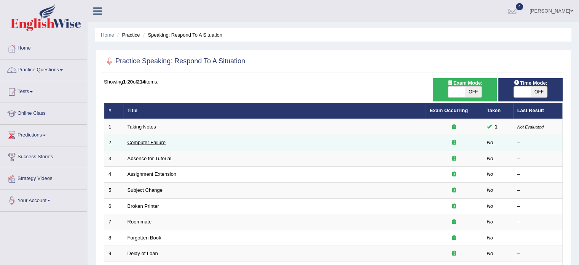
click at [154, 139] on link "Computer Failure" at bounding box center [146, 142] width 38 height 6
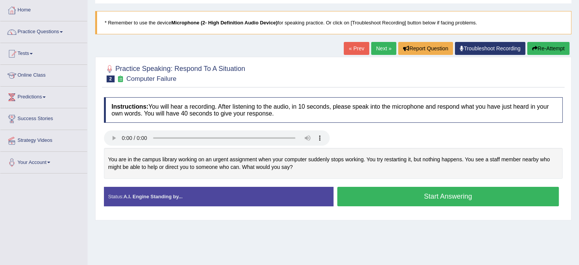
scroll to position [76, 0]
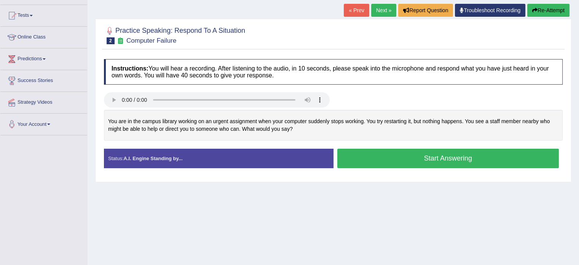
click at [443, 158] on button "Start Answering" at bounding box center [448, 157] width 222 height 19
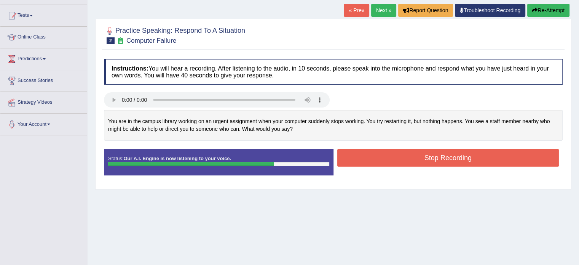
click at [430, 158] on button "Stop Recording" at bounding box center [448, 158] width 222 height 18
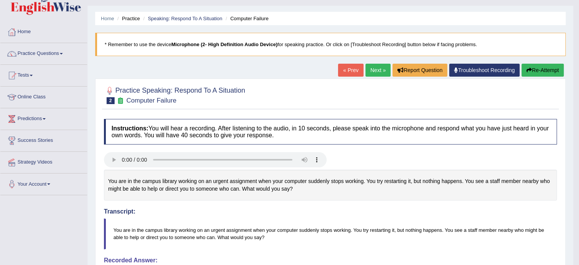
scroll to position [0, 0]
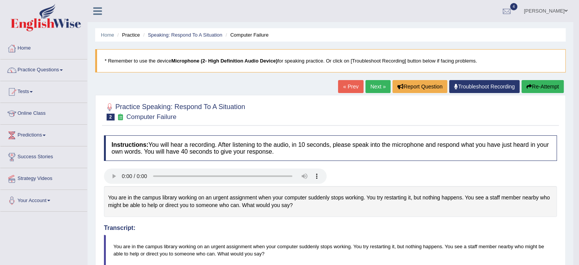
click at [378, 82] on link "Next »" at bounding box center [377, 86] width 25 height 13
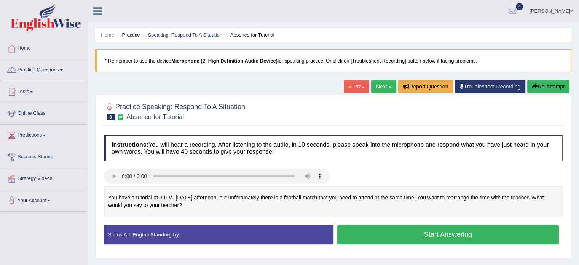
click at [424, 233] on button "Start Answering" at bounding box center [448, 234] width 222 height 19
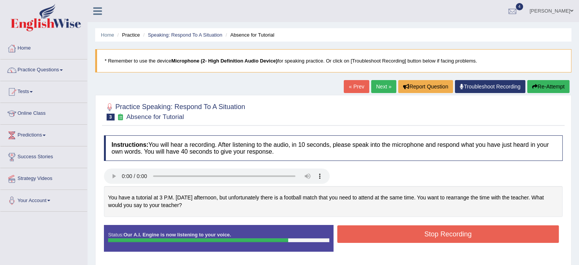
click at [446, 233] on button "Stop Recording" at bounding box center [448, 234] width 222 height 18
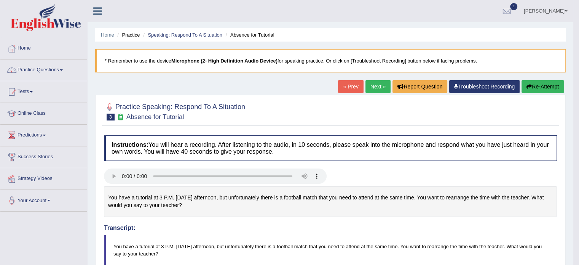
click at [376, 87] on link "Next »" at bounding box center [377, 86] width 25 height 13
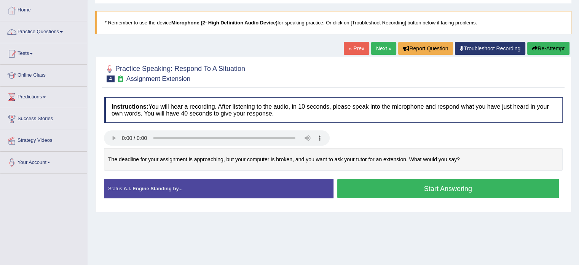
scroll to position [38, 0]
click at [417, 190] on button "Start Answering" at bounding box center [448, 187] width 222 height 19
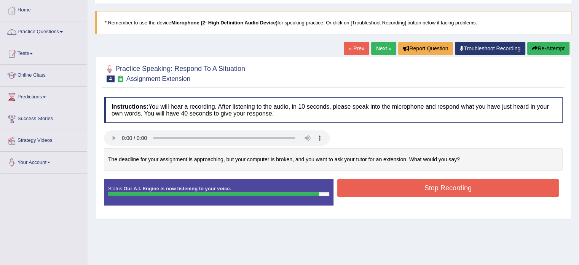
click at [419, 190] on button "Stop Recording" at bounding box center [448, 188] width 222 height 18
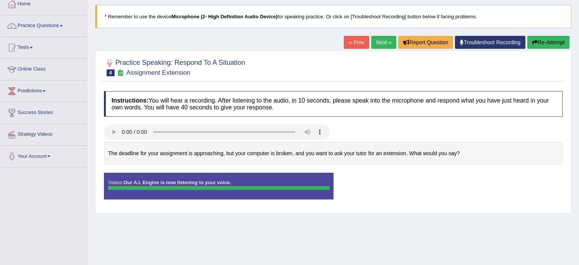
scroll to position [21, 0]
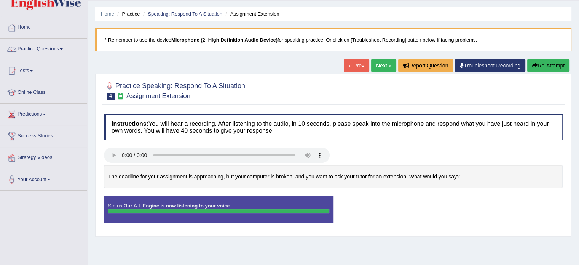
click at [415, 163] on div at bounding box center [333, 155] width 466 height 17
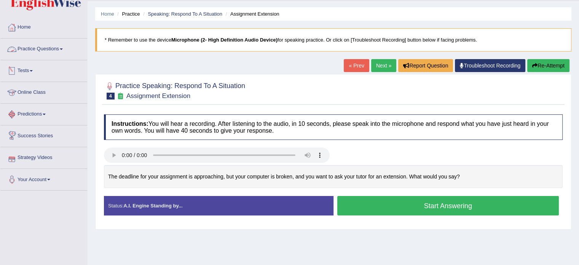
click at [49, 48] on link "Practice Questions" at bounding box center [43, 47] width 87 height 19
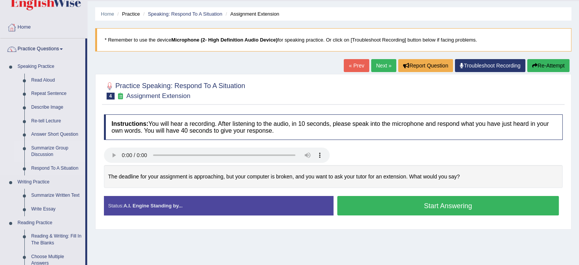
click at [54, 149] on link "Summarize Group Discussion" at bounding box center [56, 151] width 57 height 20
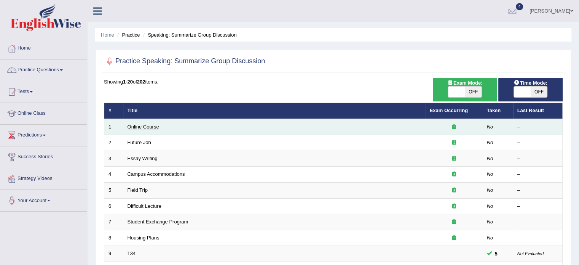
click at [146, 125] on link "Online Course" at bounding box center [143, 127] width 32 height 6
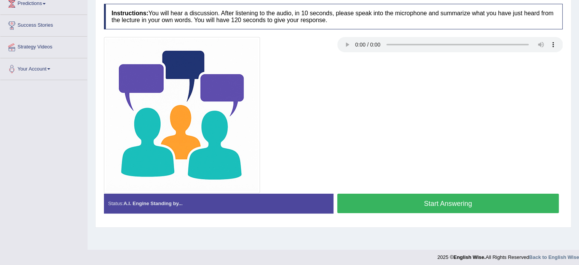
scroll to position [135, 0]
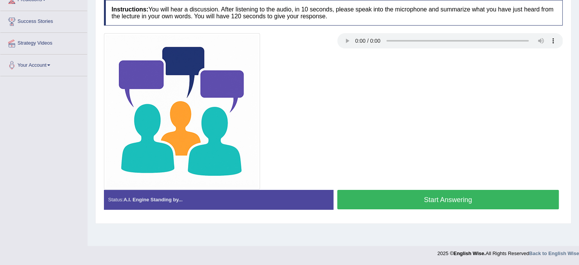
click at [380, 194] on button "Start Answering" at bounding box center [448, 199] width 222 height 19
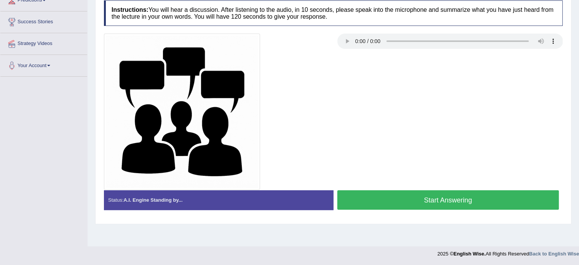
scroll to position [135, 0]
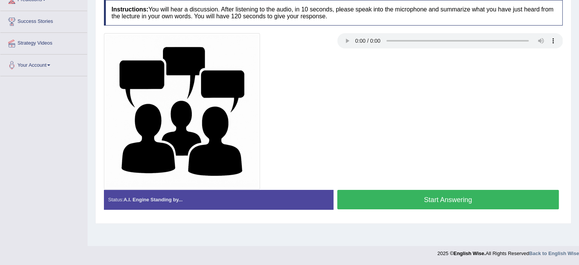
click at [464, 191] on button "Start Answering" at bounding box center [448, 199] width 222 height 19
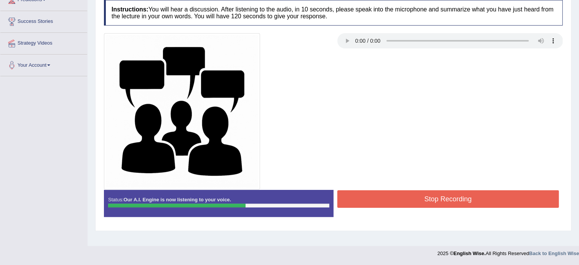
click at [457, 199] on button "Stop Recording" at bounding box center [448, 199] width 222 height 18
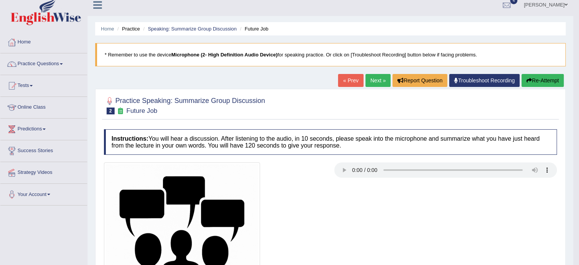
scroll to position [0, 0]
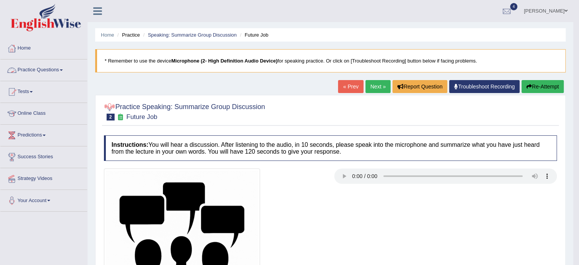
click at [40, 70] on link "Practice Questions" at bounding box center [43, 68] width 87 height 19
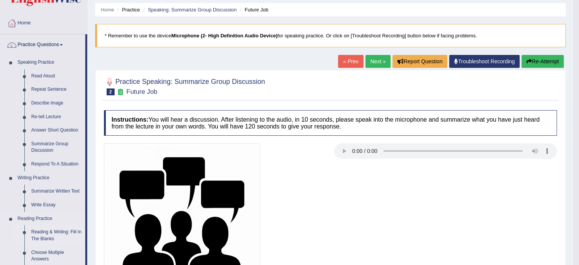
scroll to position [38, 0]
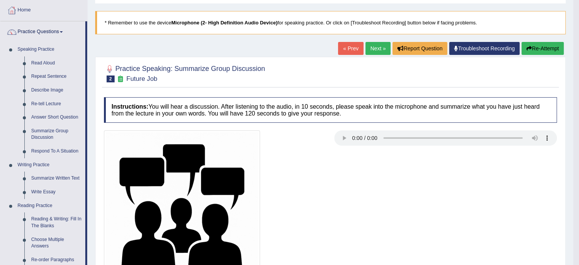
click at [376, 45] on link "Next »" at bounding box center [377, 48] width 25 height 13
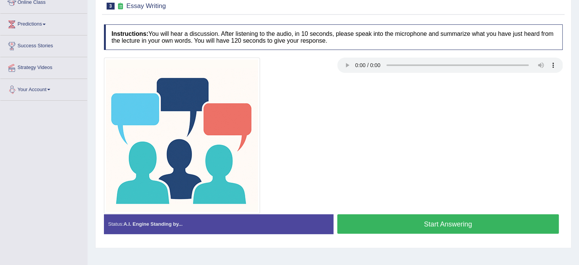
scroll to position [114, 0]
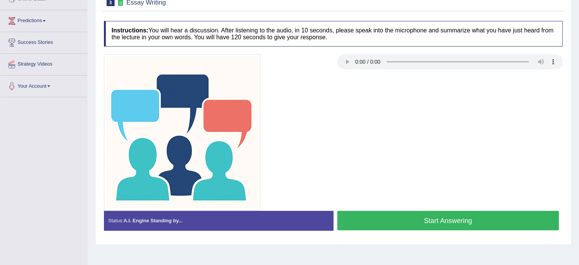
click at [473, 219] on button "Start Answering" at bounding box center [448, 219] width 222 height 19
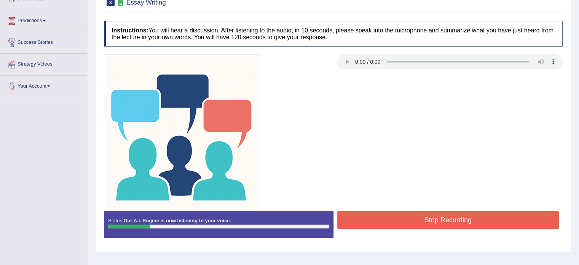
click at [475, 219] on button "Stop Recording" at bounding box center [448, 220] width 222 height 18
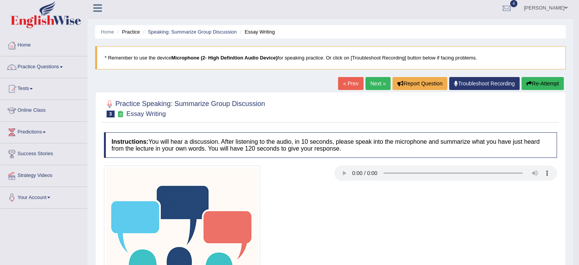
scroll to position [0, 0]
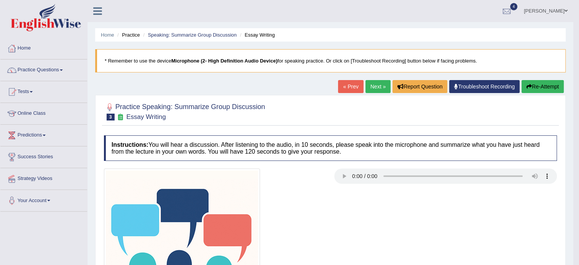
click at [548, 83] on button "Re-Attempt" at bounding box center [542, 86] width 42 height 13
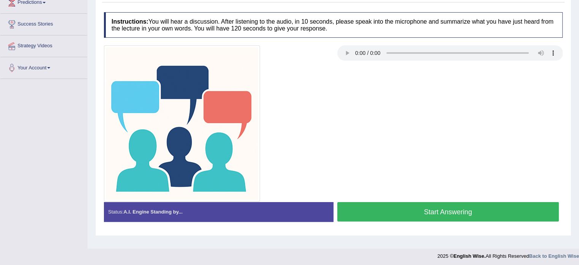
scroll to position [135, 0]
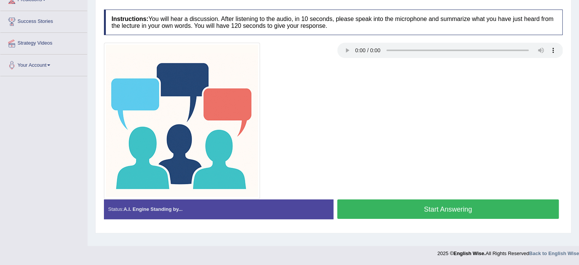
click at [430, 214] on button "Start Answering" at bounding box center [448, 208] width 222 height 19
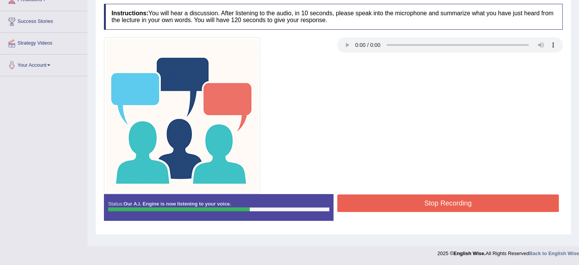
click at [471, 202] on button "Stop Recording" at bounding box center [448, 203] width 222 height 18
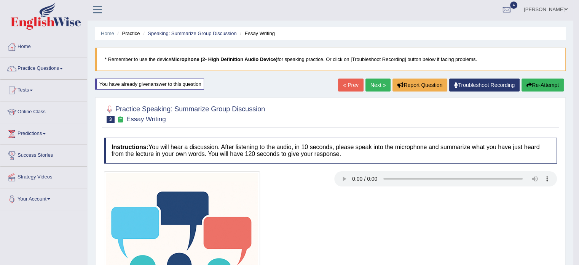
scroll to position [0, 0]
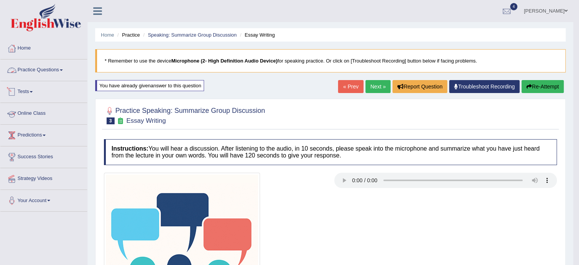
click at [57, 72] on link "Practice Questions" at bounding box center [43, 68] width 87 height 19
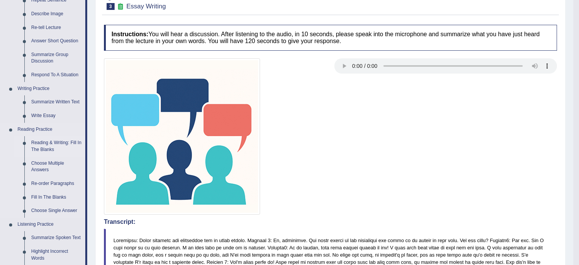
scroll to position [152, 0]
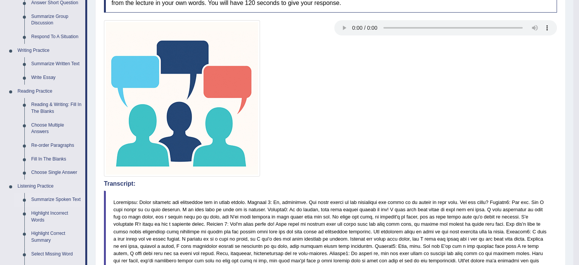
click at [55, 198] on link "Summarize Spoken Text" at bounding box center [56, 200] width 57 height 14
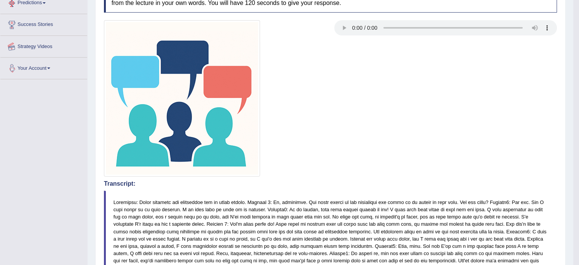
scroll to position [189, 0]
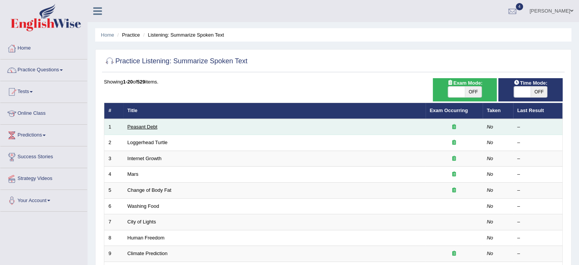
click at [137, 124] on link "Peasant Debt" at bounding box center [142, 127] width 30 height 6
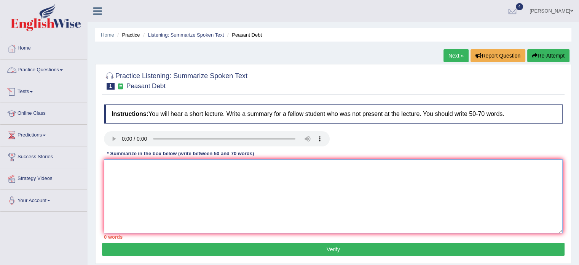
click at [186, 178] on textarea at bounding box center [333, 196] width 459 height 74
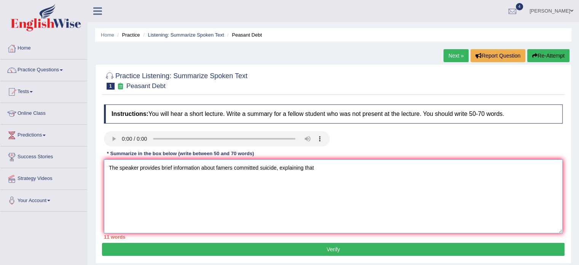
click at [186, 178] on textarea "The speaker provides brief information about famers committed suicide, explaini…" at bounding box center [333, 196] width 459 height 74
click at [320, 166] on textarea "The speaker provides brief information about famers committed suicide, explaini…" at bounding box center [333, 196] width 459 height 74
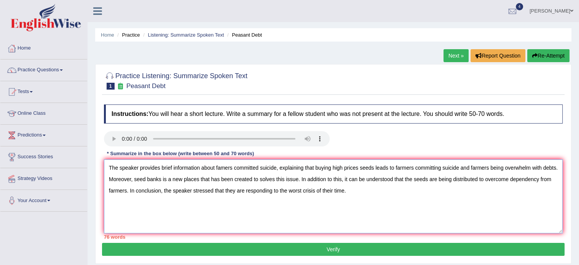
click at [451, 180] on textarea "The speaker provides brief information about famers committed suicide, explaini…" at bounding box center [333, 196] width 459 height 74
type textarea "The speaker provides brief information about famers committed suicide, explaini…"
click at [301, 244] on button "Verify" at bounding box center [333, 248] width 462 height 13
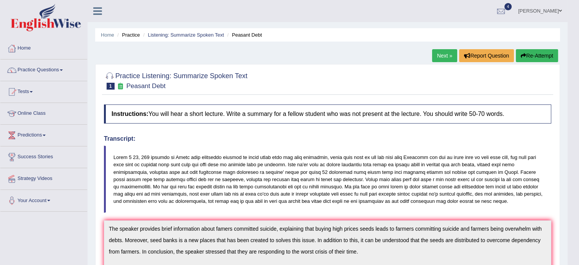
click at [529, 53] on button "Re-Attempt" at bounding box center [537, 55] width 42 height 13
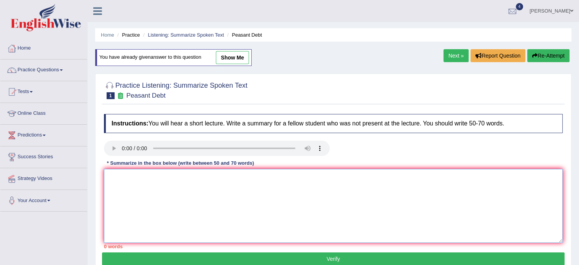
click at [266, 193] on textarea at bounding box center [333, 206] width 459 height 74
paste textarea "The speaker provides brief information about famers committed suicide, explaini…"
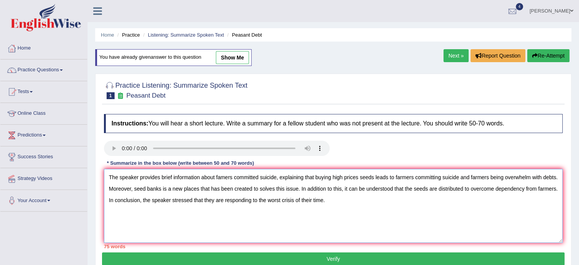
click at [220, 175] on textarea "The speaker provides brief information about famers committed suicide, explaini…" at bounding box center [333, 206] width 459 height 74
click at [532, 174] on textarea "The speaker provides brief information about farmers committed suicide, explain…" at bounding box center [333, 206] width 459 height 74
click at [290, 186] on textarea "The speaker provides brief information about farmers committed suicide, explain…" at bounding box center [333, 206] width 459 height 74
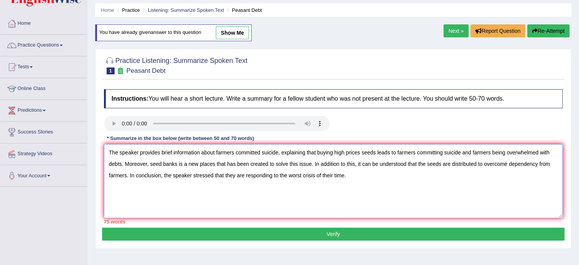
scroll to position [38, 0]
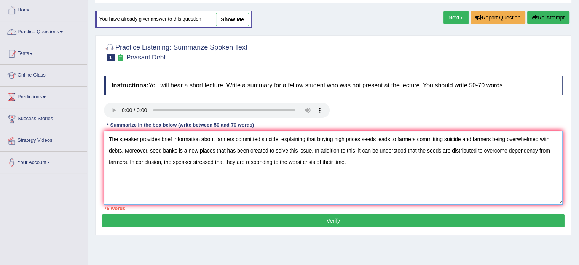
type textarea "The speaker provides brief information about farmers committed suicide, explain…"
click at [291, 208] on div "75 words" at bounding box center [333, 207] width 459 height 7
click at [282, 220] on button "Verify" at bounding box center [333, 220] width 462 height 13
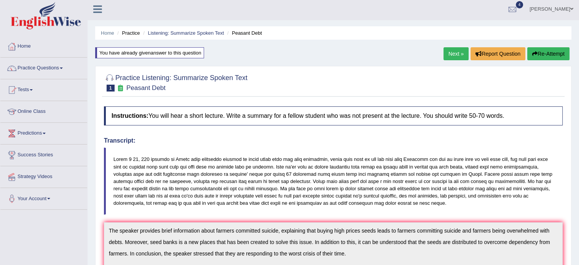
scroll to position [0, 0]
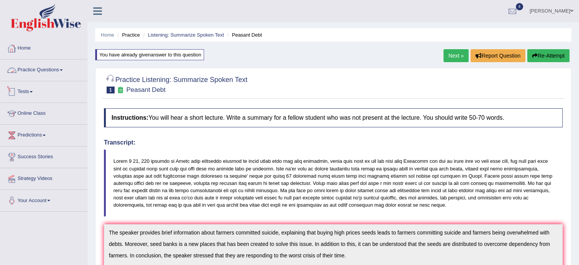
click at [50, 68] on link "Practice Questions" at bounding box center [43, 68] width 87 height 19
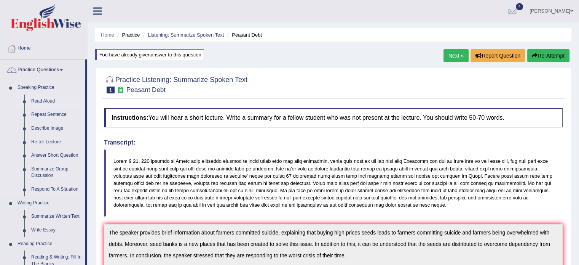
click at [44, 100] on link "Read Aloud" at bounding box center [56, 101] width 57 height 14
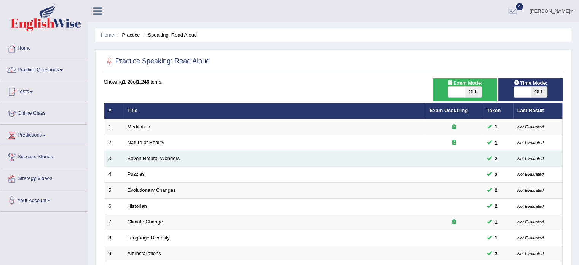
click at [135, 160] on link "Seven Natural Wonders" at bounding box center [153, 158] width 53 height 6
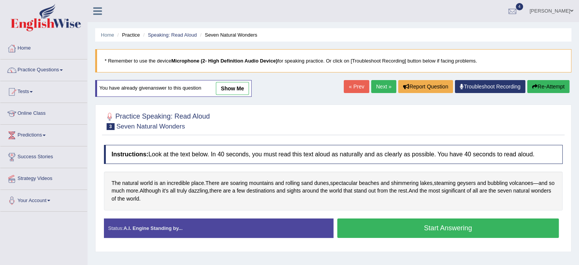
click at [405, 222] on button "Start Answering" at bounding box center [448, 227] width 222 height 19
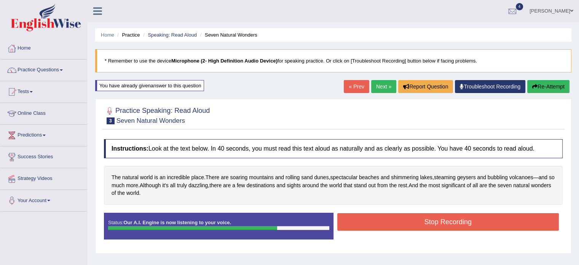
click at [402, 219] on button "Stop Recording" at bounding box center [448, 222] width 222 height 18
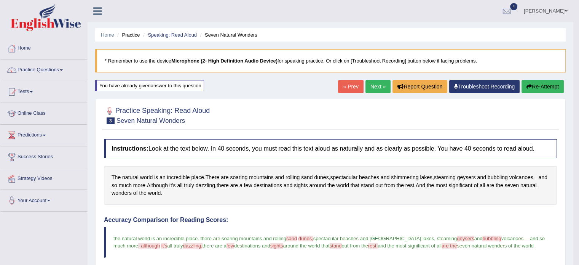
click at [374, 86] on link "Next »" at bounding box center [377, 86] width 25 height 13
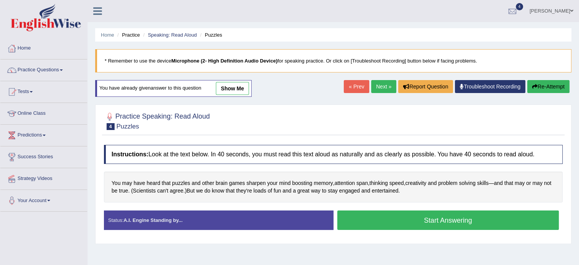
click at [416, 216] on button "Start Answering" at bounding box center [448, 219] width 222 height 19
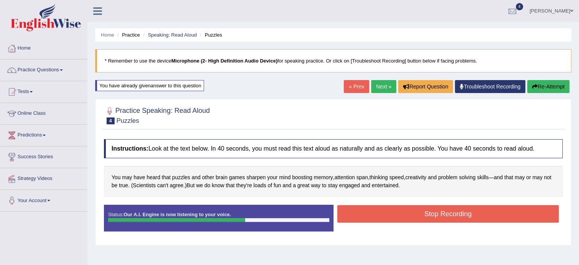
click at [429, 213] on button "Stop Recording" at bounding box center [448, 214] width 222 height 18
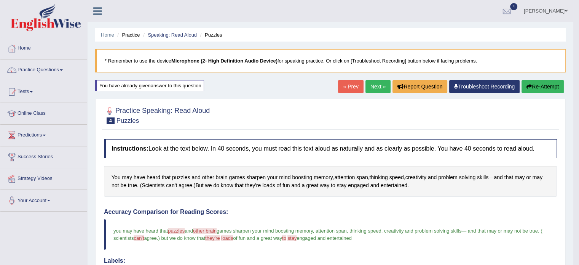
click at [368, 87] on link "Next »" at bounding box center [377, 86] width 25 height 13
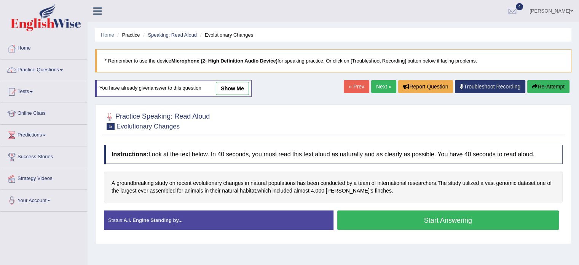
click at [430, 219] on button "Start Answering" at bounding box center [448, 219] width 222 height 19
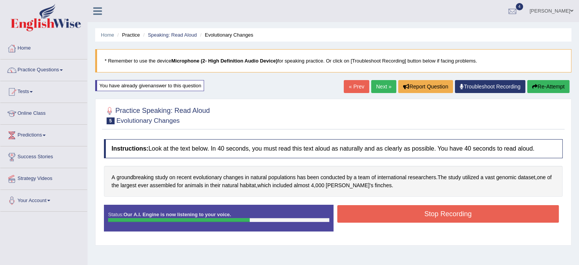
click at [430, 212] on button "Stop Recording" at bounding box center [448, 214] width 222 height 18
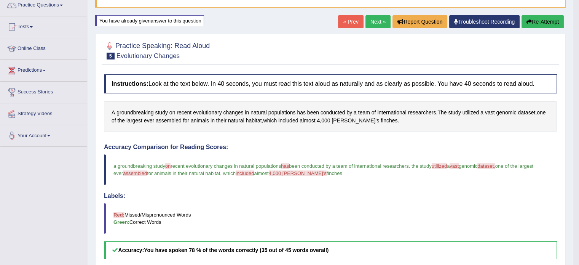
scroll to position [38, 0]
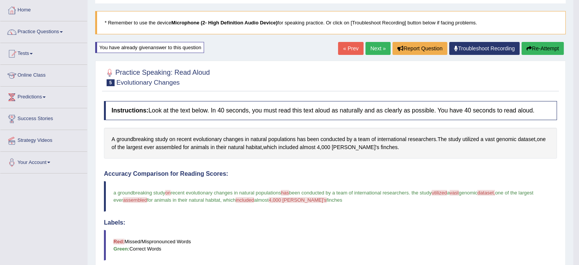
click at [373, 51] on link "Next »" at bounding box center [377, 48] width 25 height 13
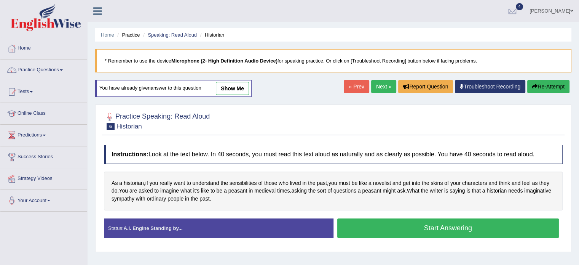
click at [451, 230] on button "Start Answering" at bounding box center [448, 227] width 222 height 19
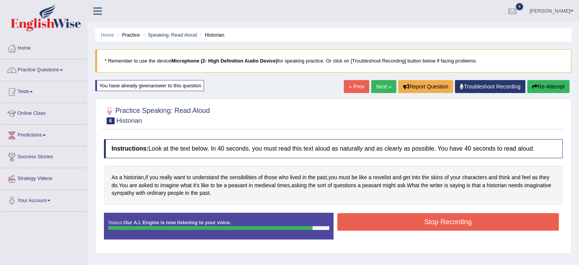
click at [402, 219] on button "Stop Recording" at bounding box center [448, 222] width 222 height 18
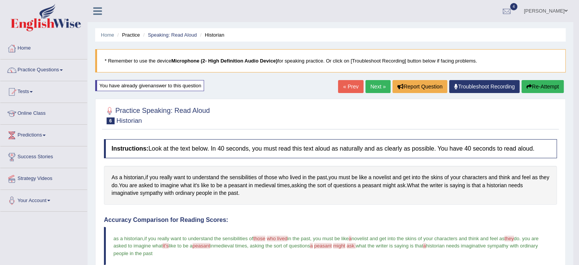
click at [373, 86] on link "Next »" at bounding box center [377, 86] width 25 height 13
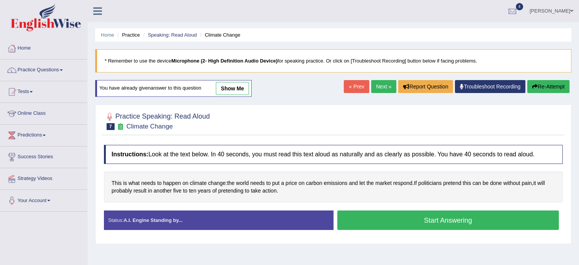
click at [425, 221] on button "Start Answering" at bounding box center [448, 219] width 222 height 19
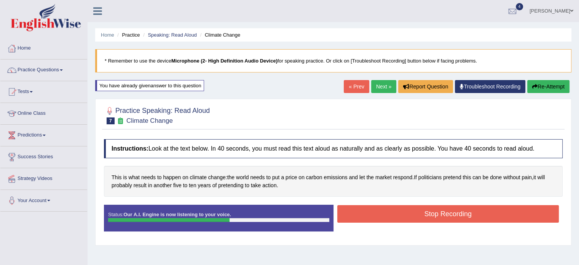
click at [465, 212] on button "Stop Recording" at bounding box center [448, 214] width 222 height 18
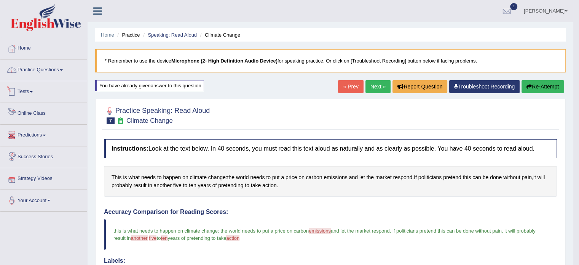
click at [43, 65] on link "Practice Questions" at bounding box center [43, 68] width 87 height 19
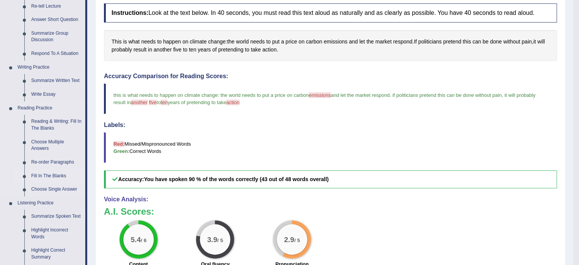
scroll to position [152, 0]
